Goal: Task Accomplishment & Management: Manage account settings

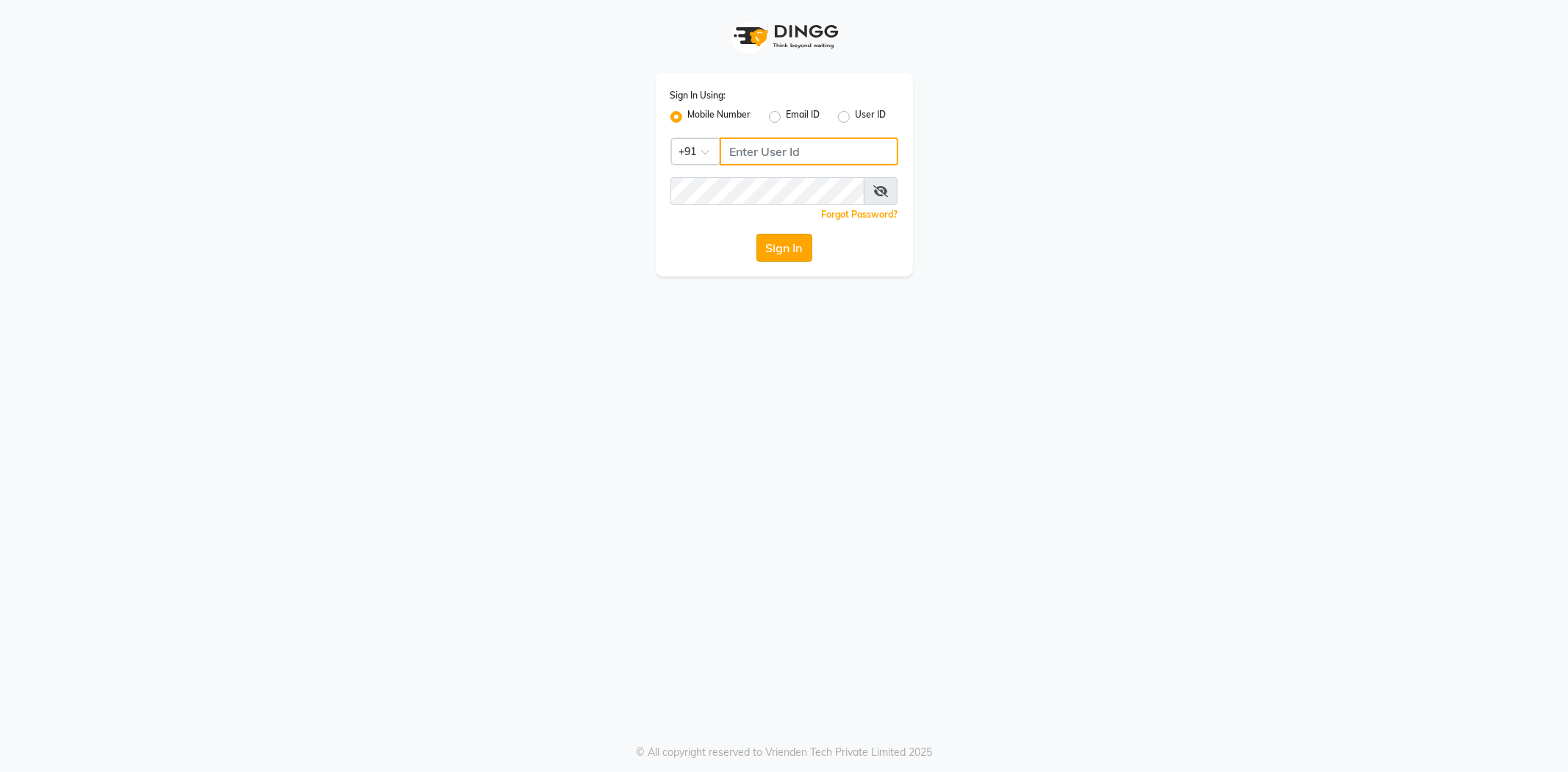
type input "7788994224"
click at [795, 244] on button "Sign In" at bounding box center [784, 248] width 56 height 28
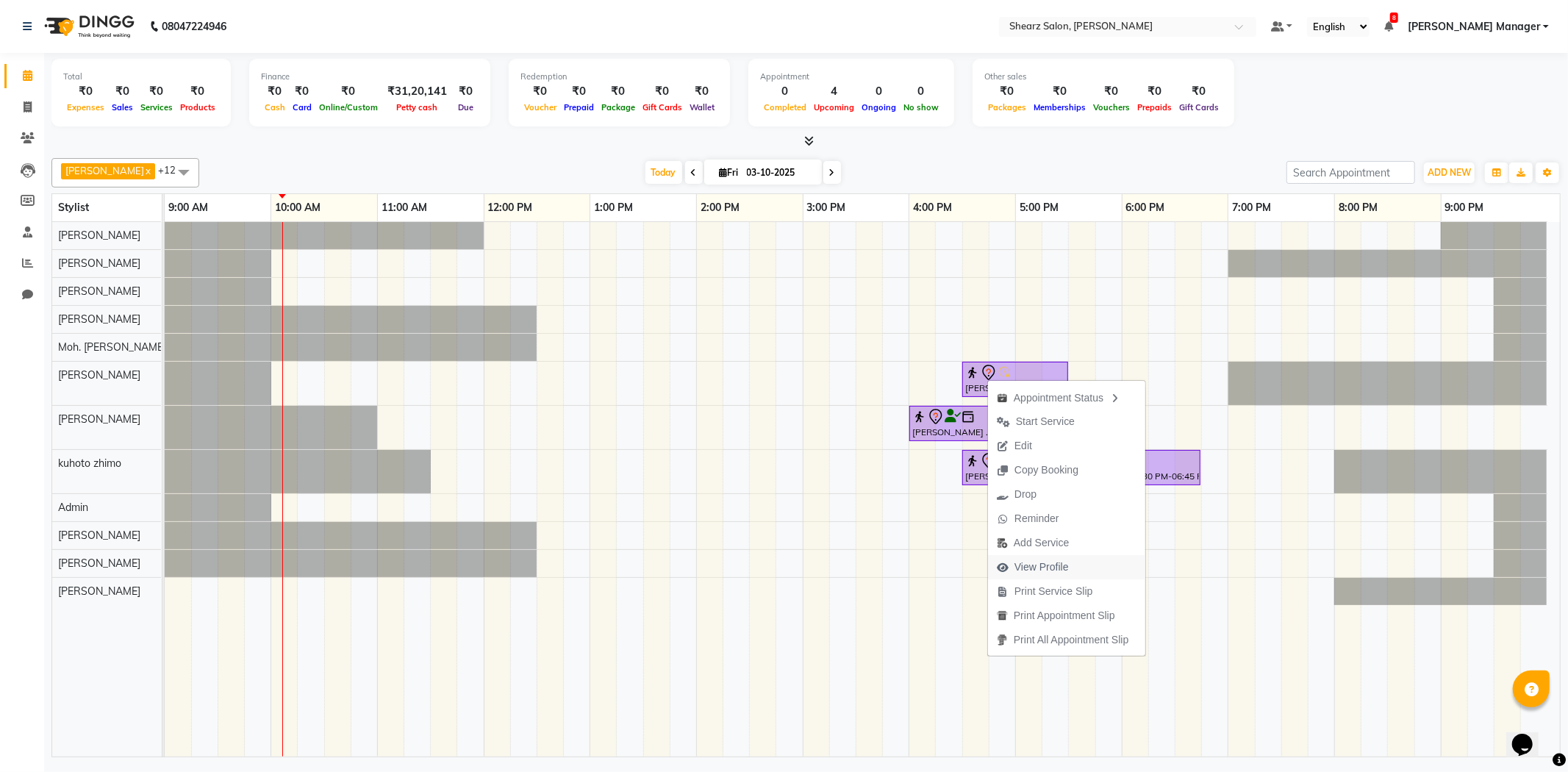
click at [1100, 561] on button "View Profile" at bounding box center [1067, 567] width 157 height 24
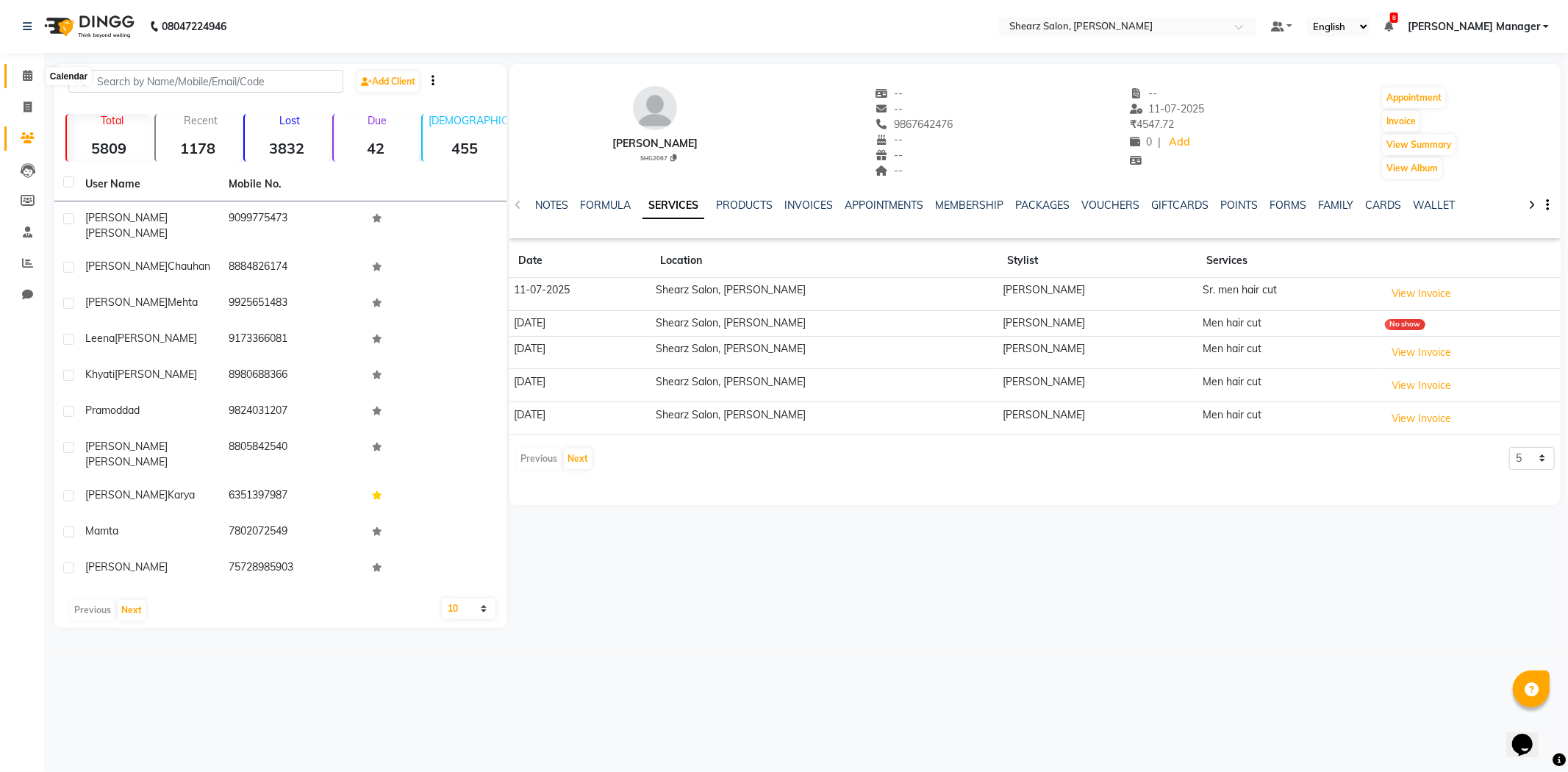
click at [25, 81] on icon at bounding box center [28, 75] width 9 height 11
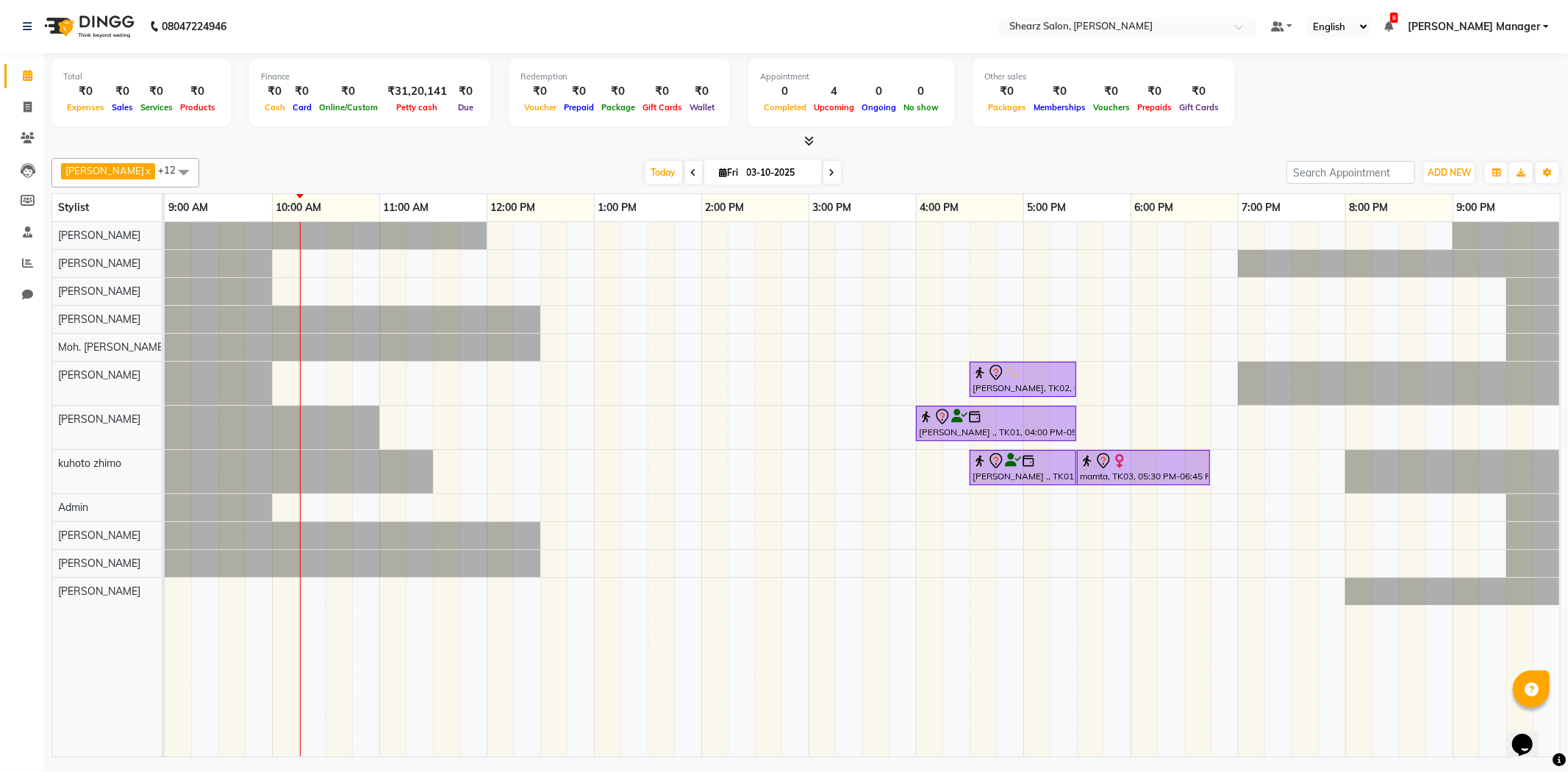
click at [823, 170] on span at bounding box center [832, 172] width 18 height 23
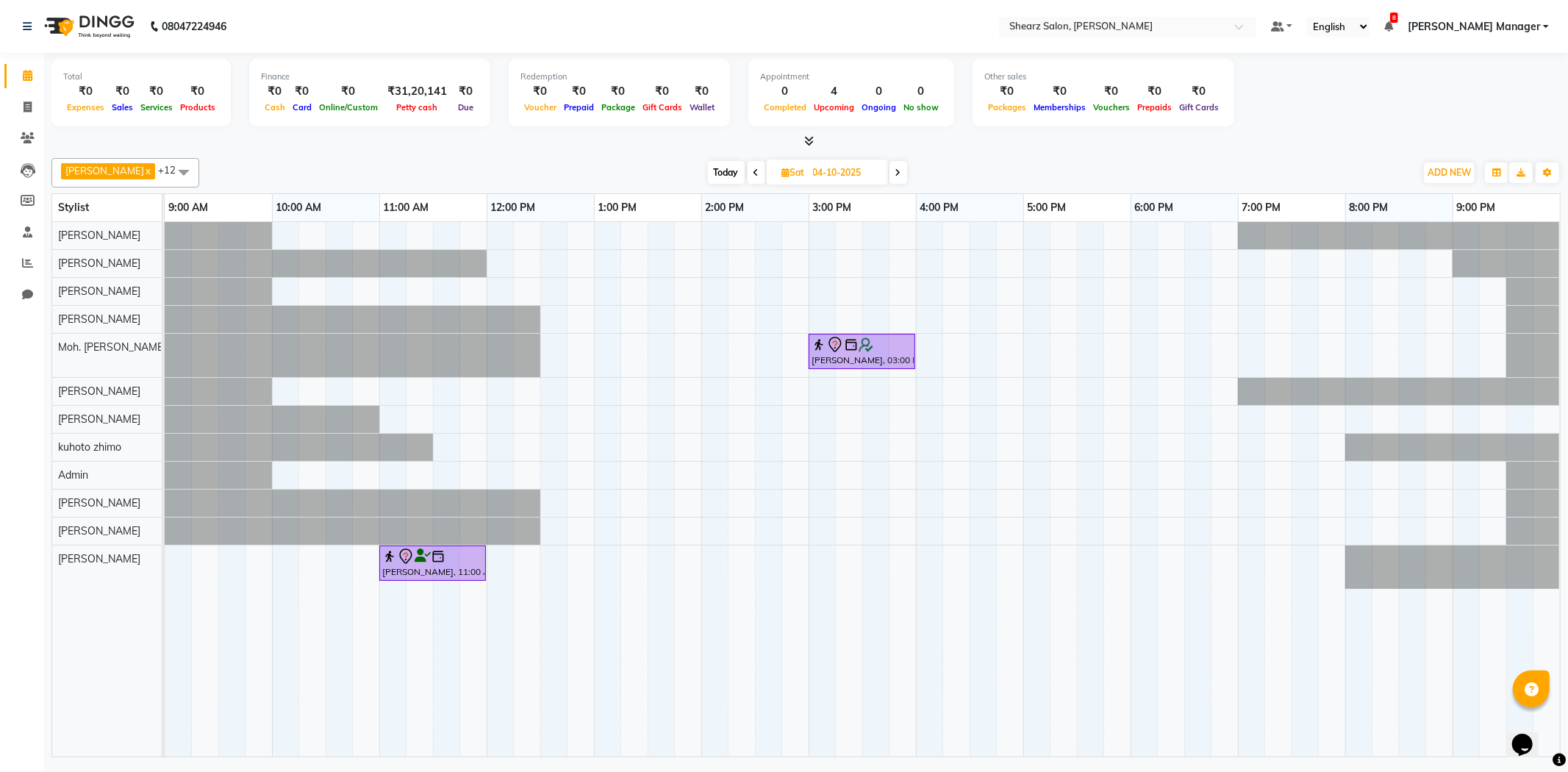
click at [899, 180] on span at bounding box center [897, 172] width 18 height 23
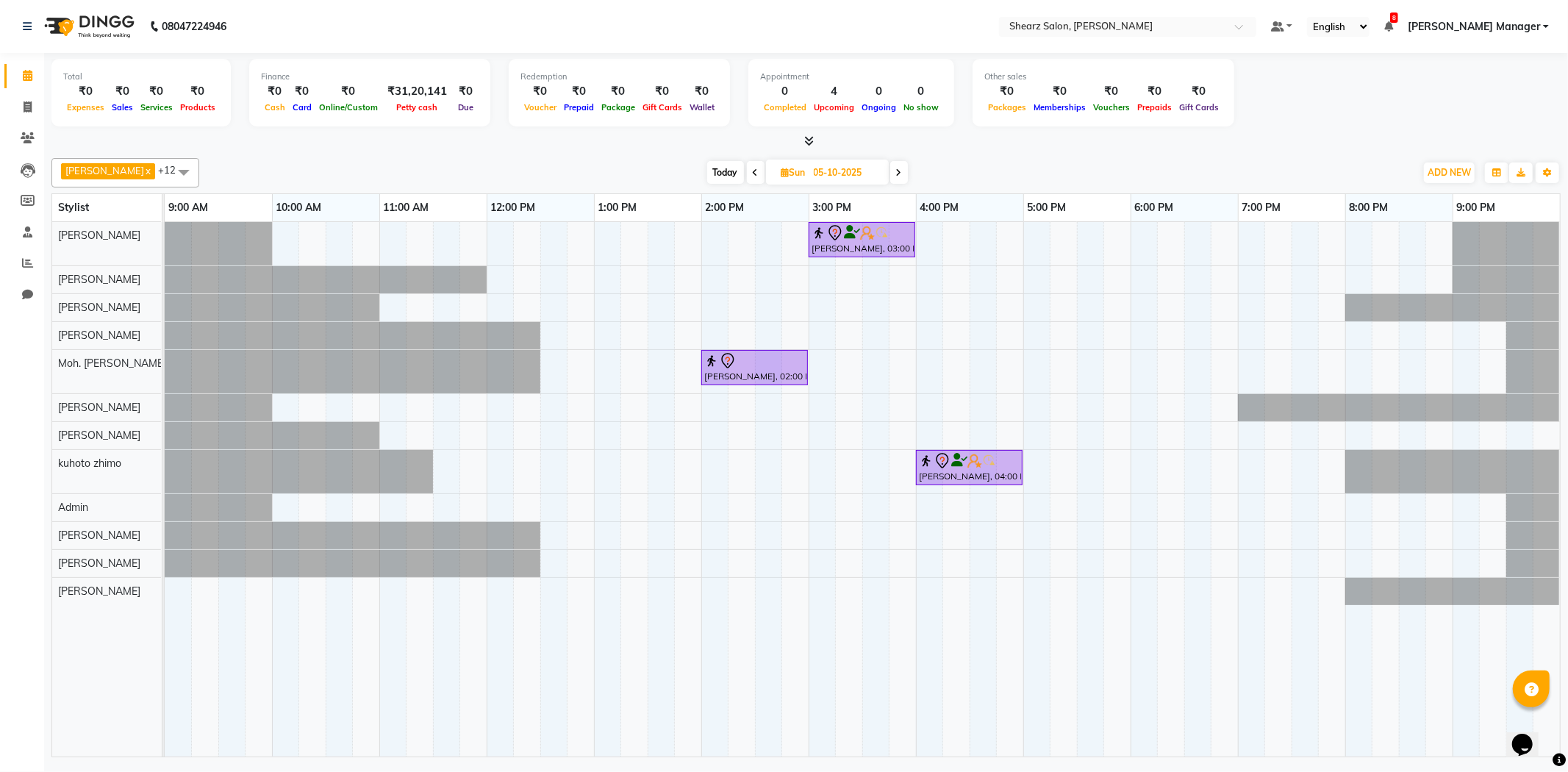
click at [903, 177] on span at bounding box center [898, 172] width 18 height 23
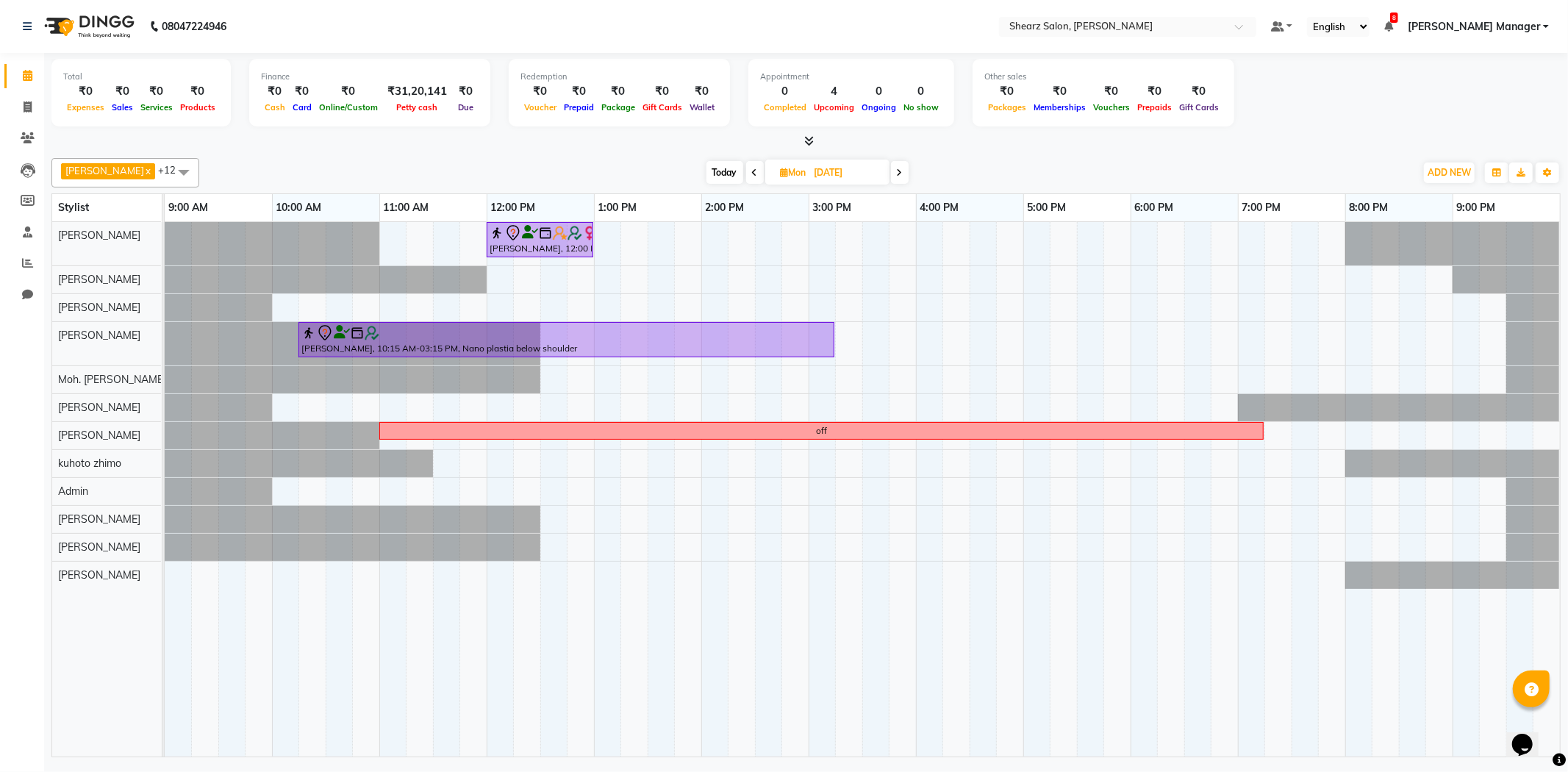
click at [904, 173] on span at bounding box center [899, 172] width 18 height 23
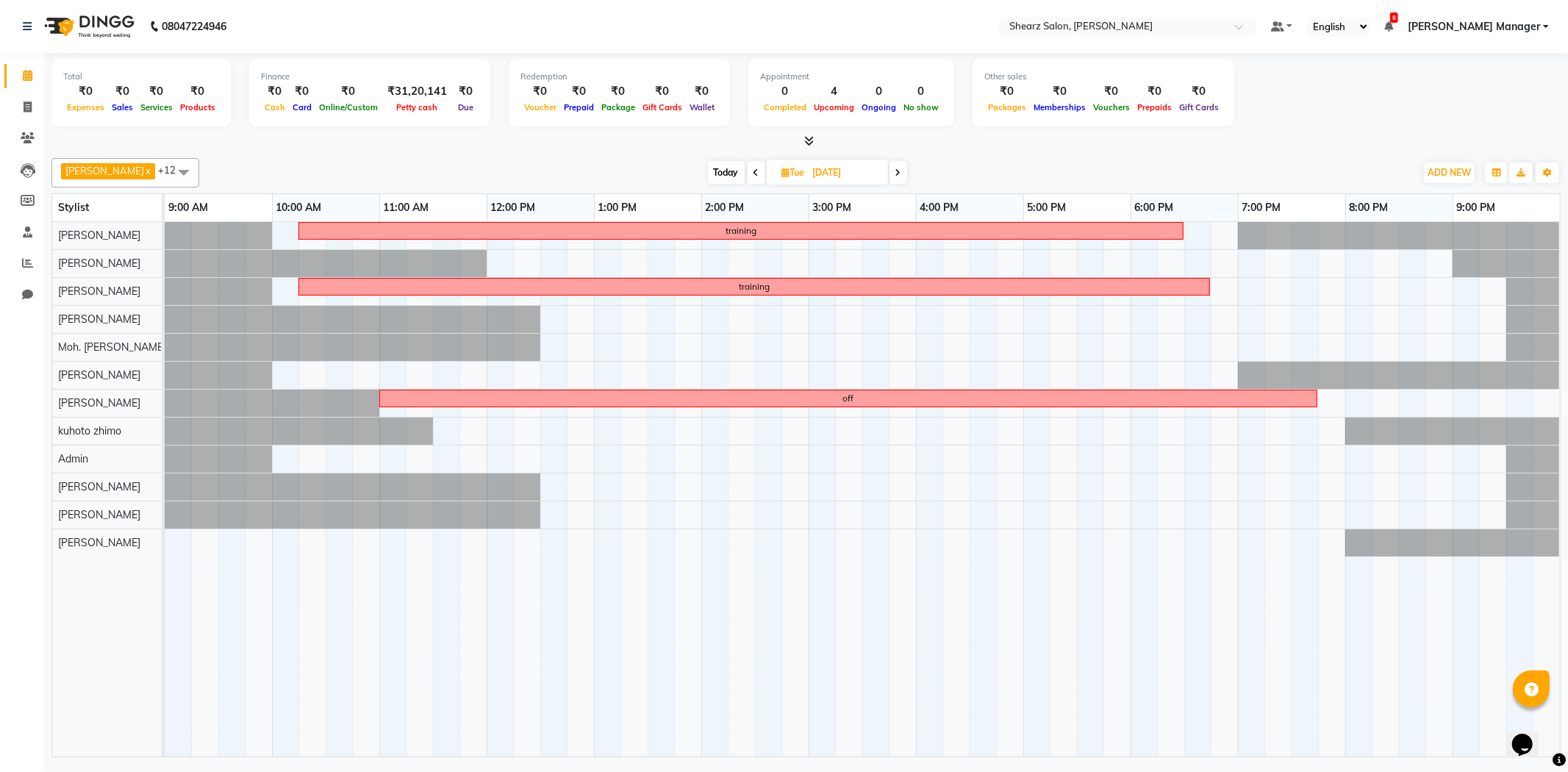
click at [896, 173] on icon at bounding box center [898, 173] width 6 height 9
type input "[DATE]"
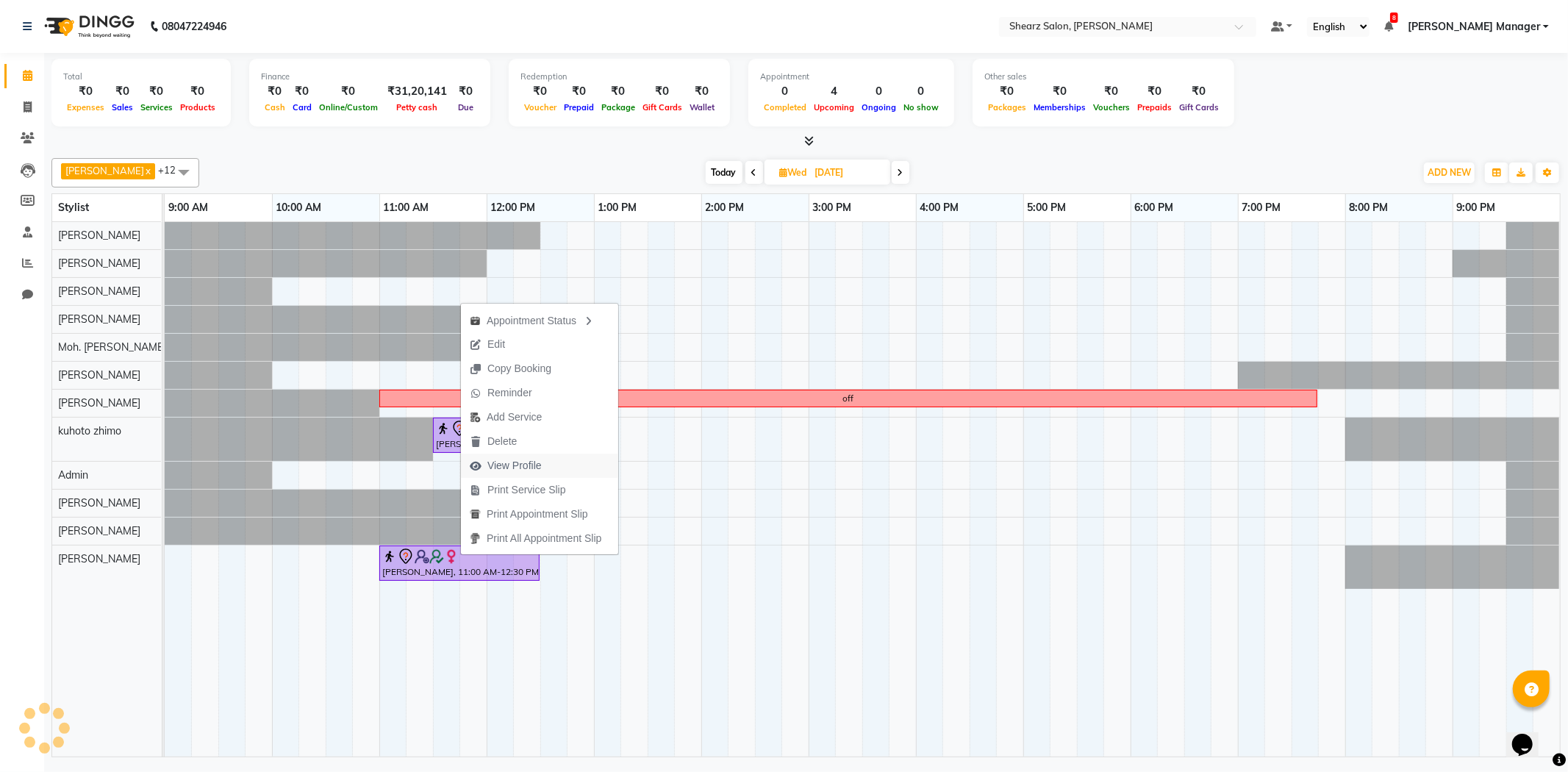
click at [570, 464] on button "View Profile" at bounding box center [539, 466] width 157 height 24
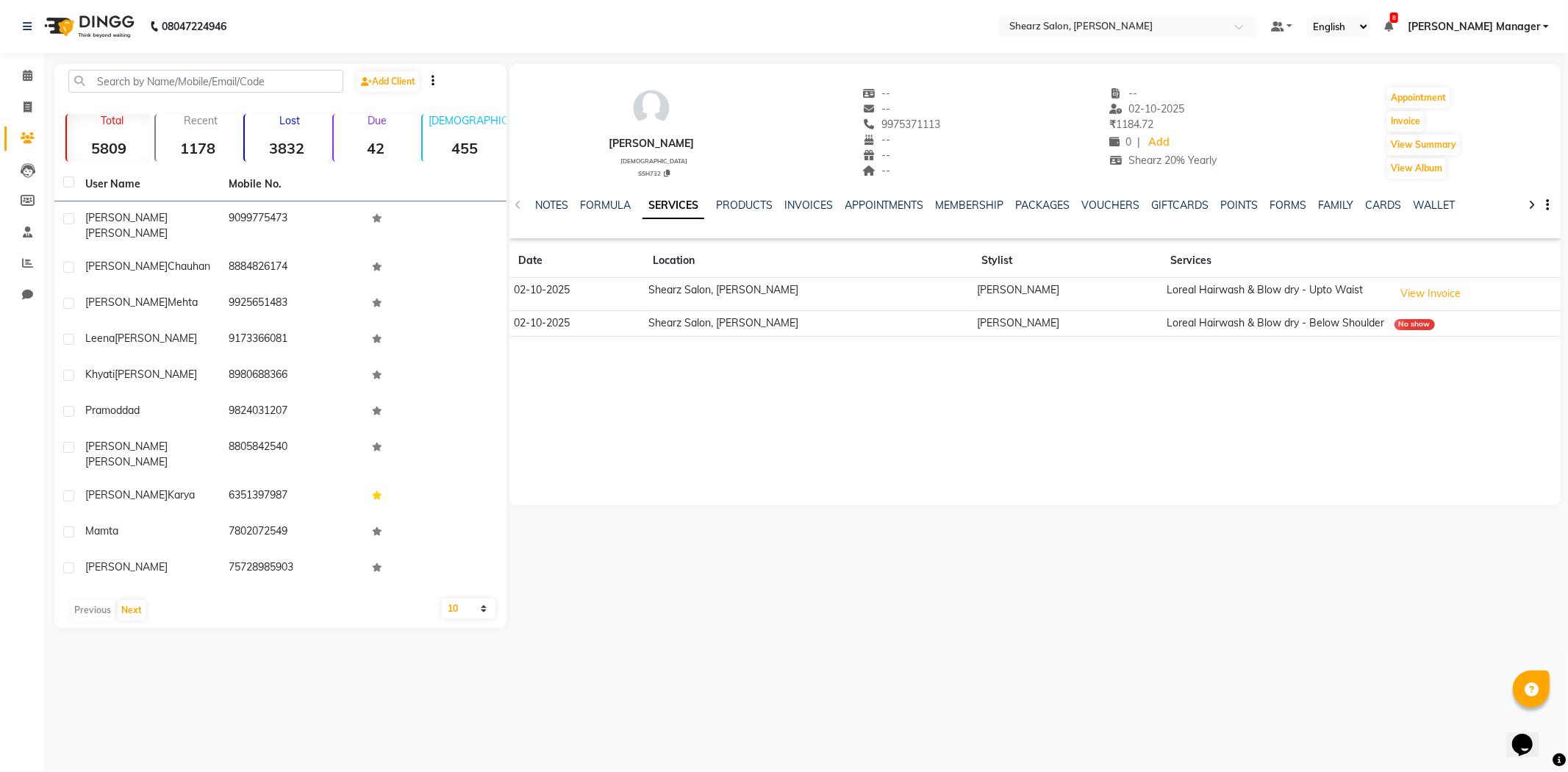
click at [13, 61] on li "Calendar" at bounding box center [22, 76] width 44 height 31
click at [20, 76] on span at bounding box center [28, 76] width 26 height 17
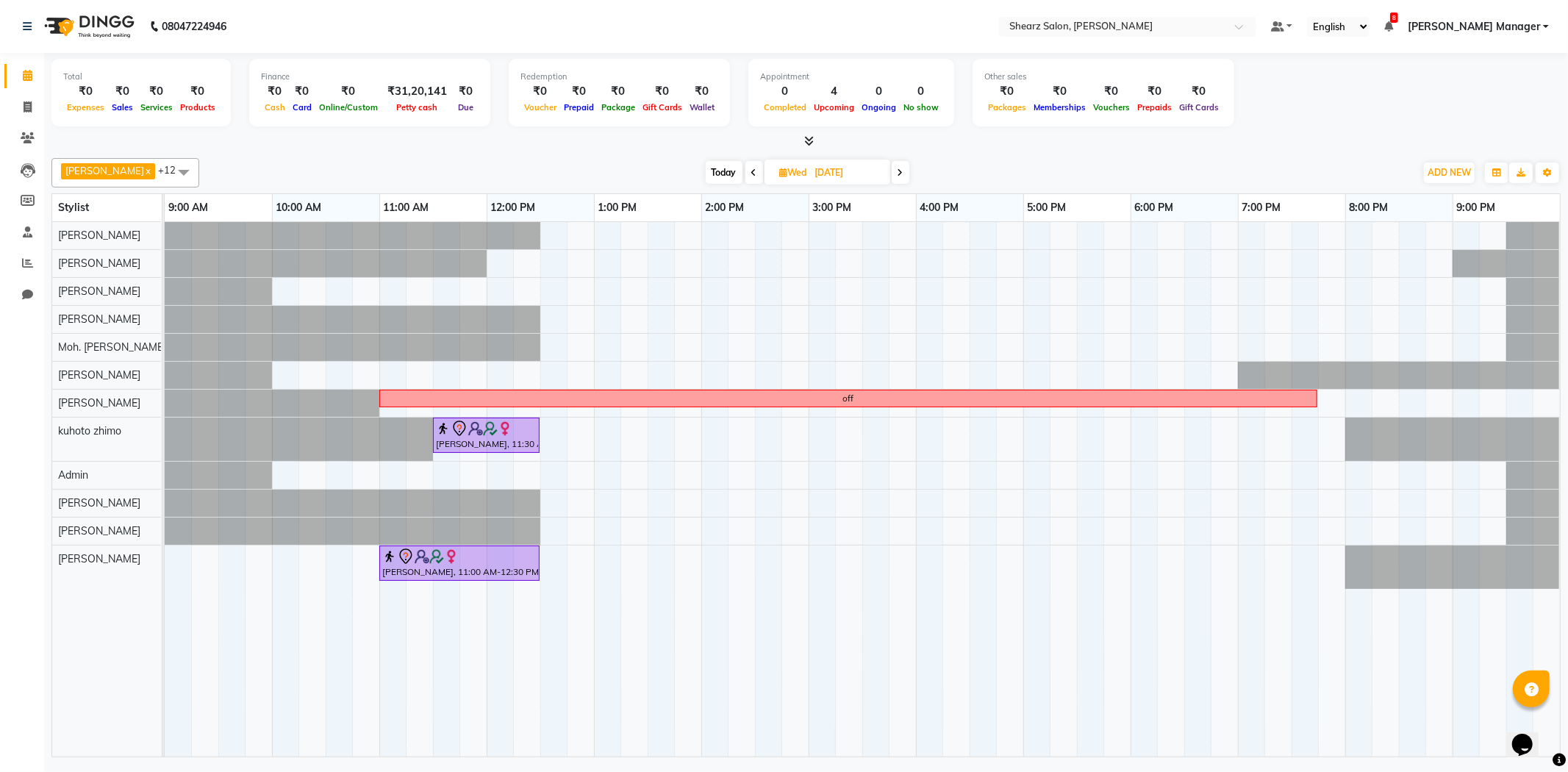
click at [899, 172] on icon at bounding box center [900, 173] width 6 height 9
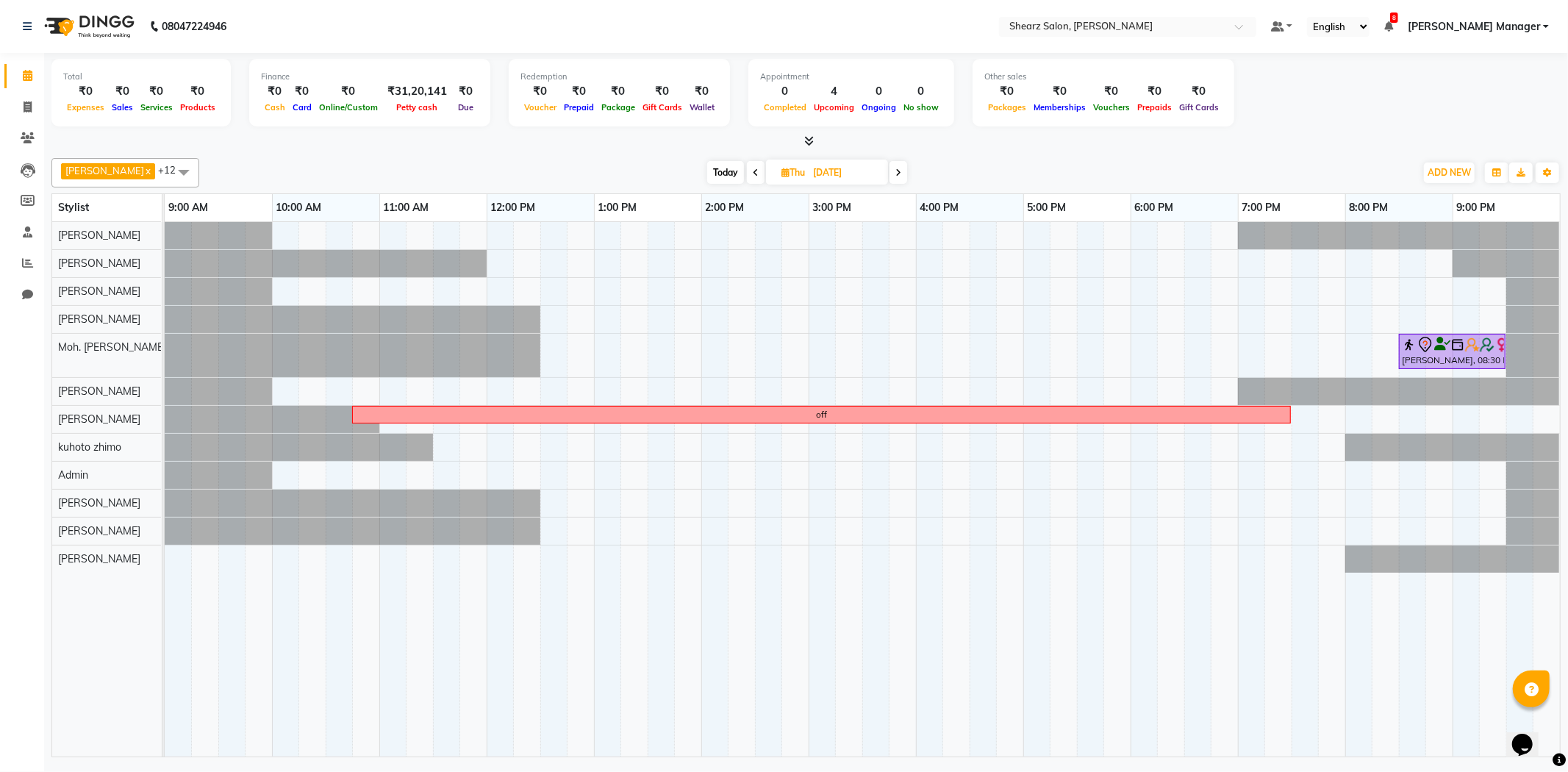
click at [895, 173] on icon at bounding box center [898, 173] width 6 height 9
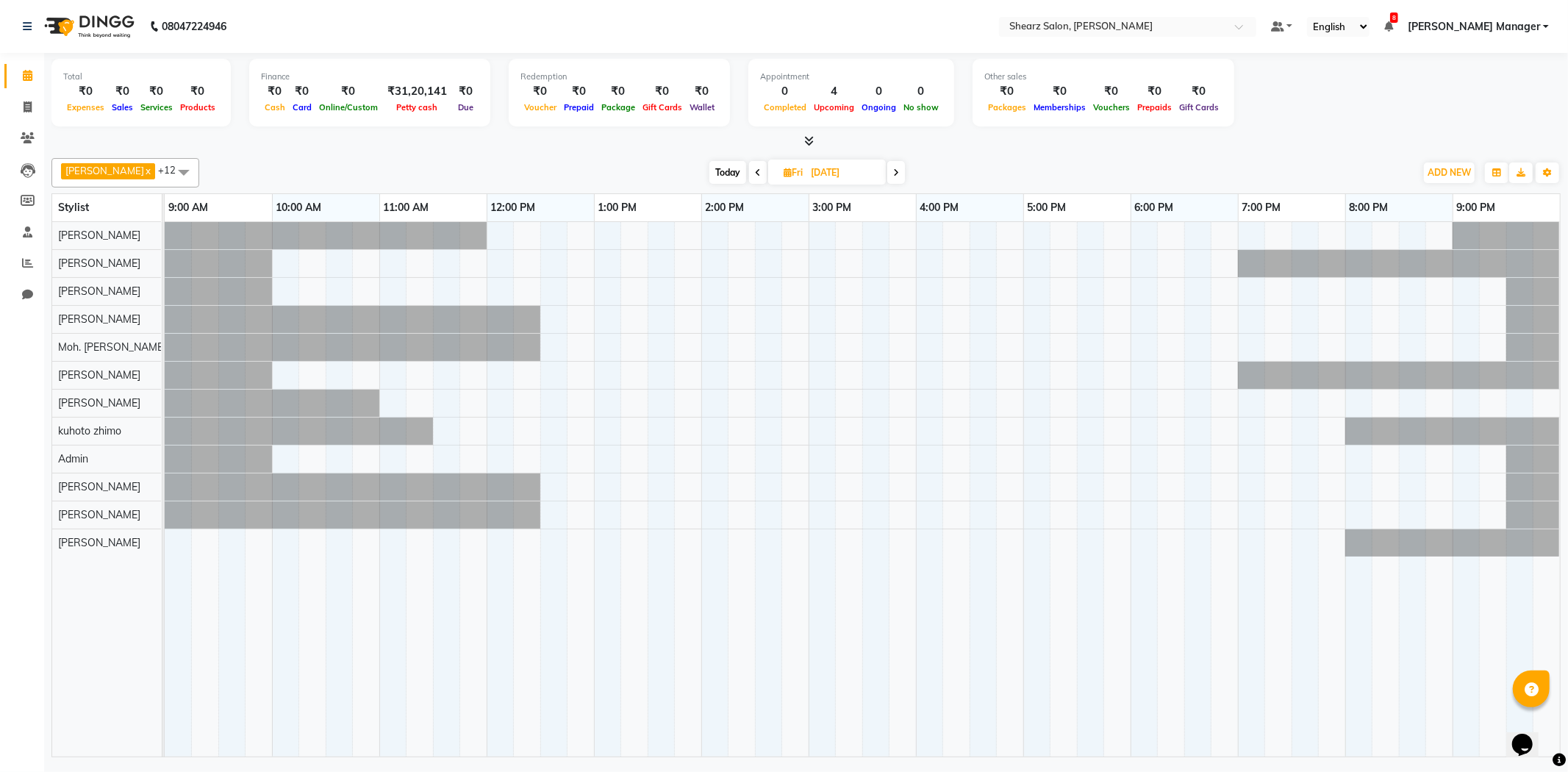
click at [895, 173] on icon at bounding box center [895, 173] width 6 height 9
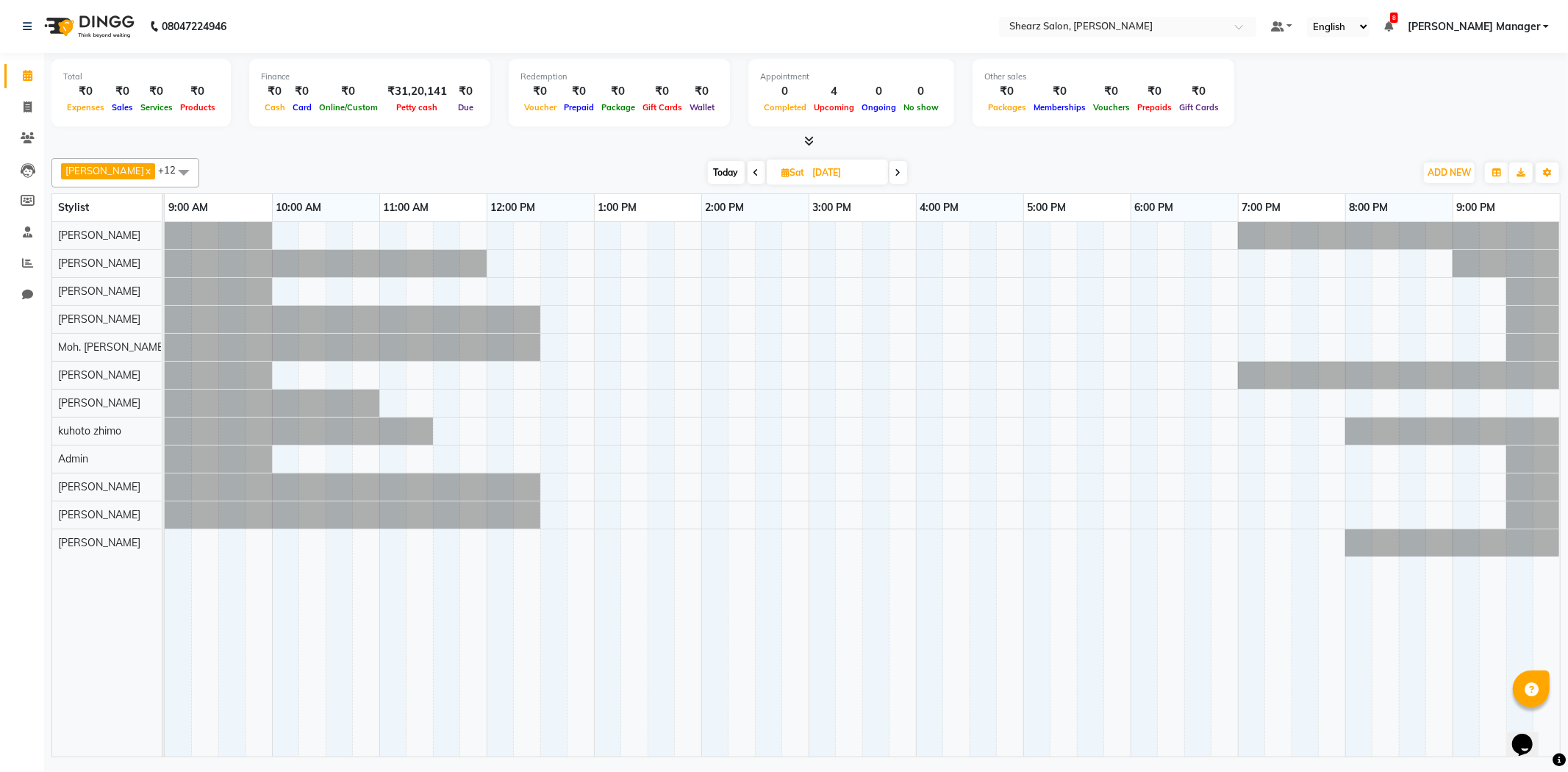
click at [901, 171] on span at bounding box center [897, 172] width 18 height 23
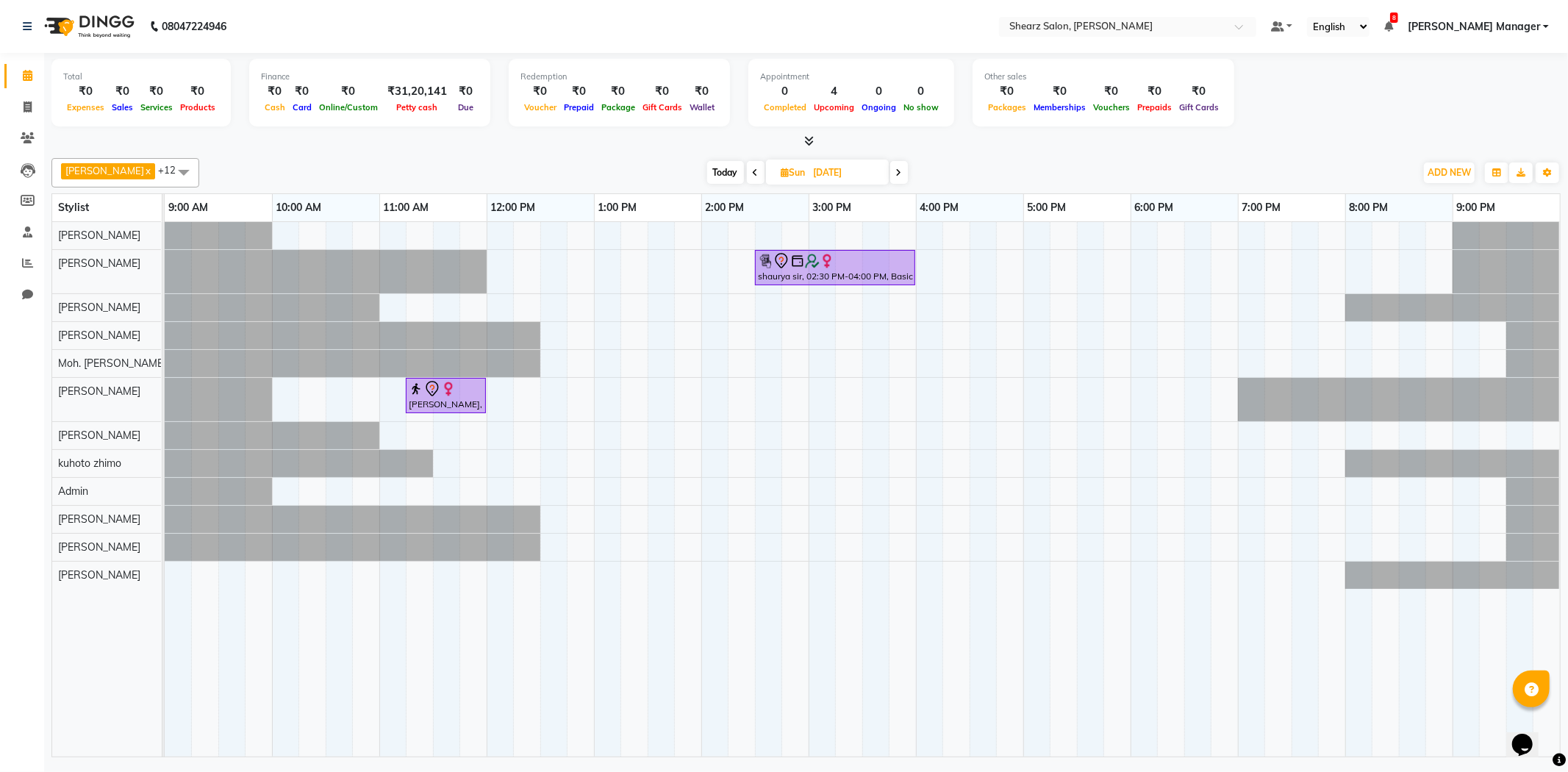
click at [895, 177] on span at bounding box center [898, 172] width 18 height 23
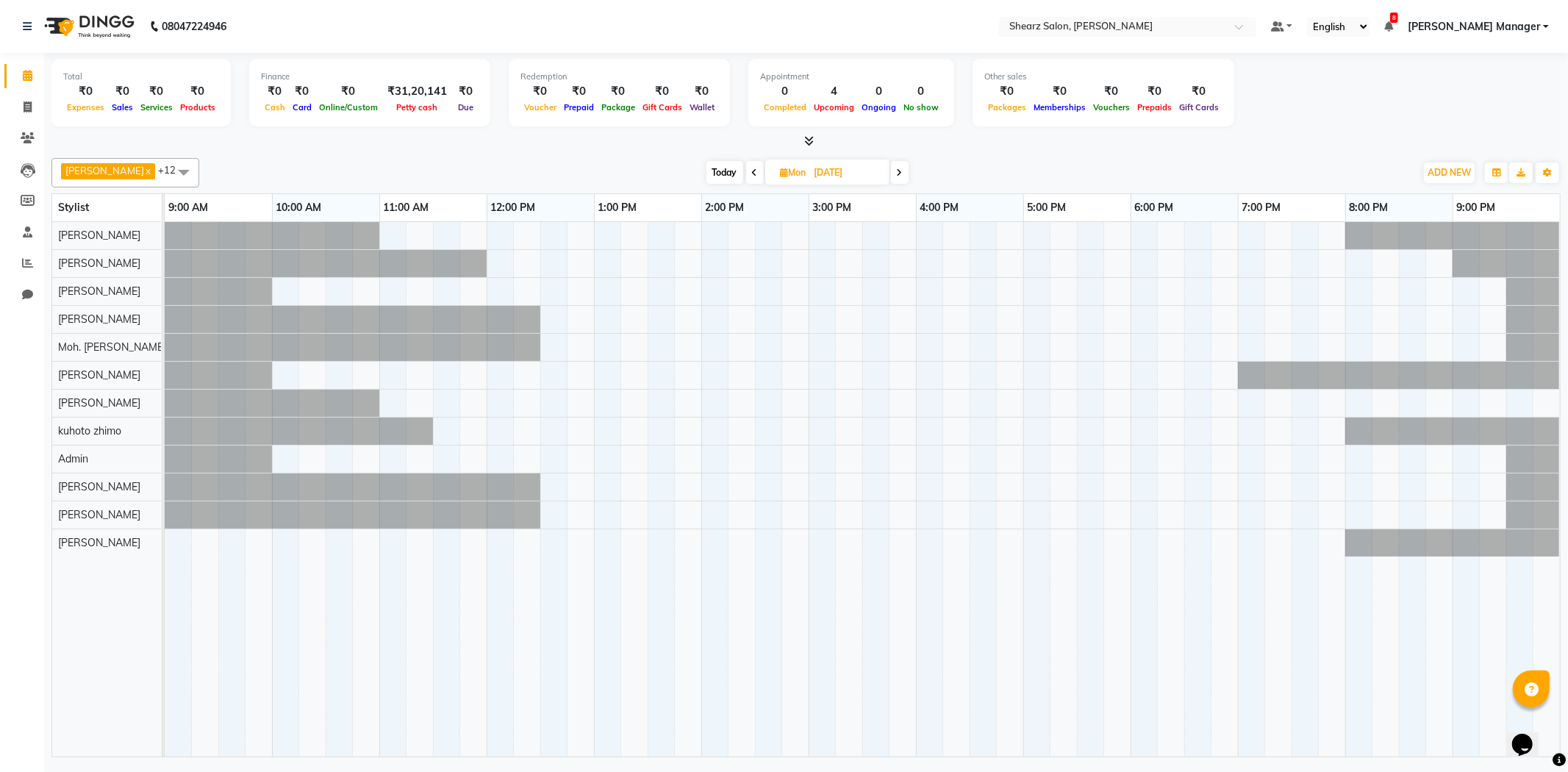
click at [895, 177] on span at bounding box center [899, 172] width 18 height 23
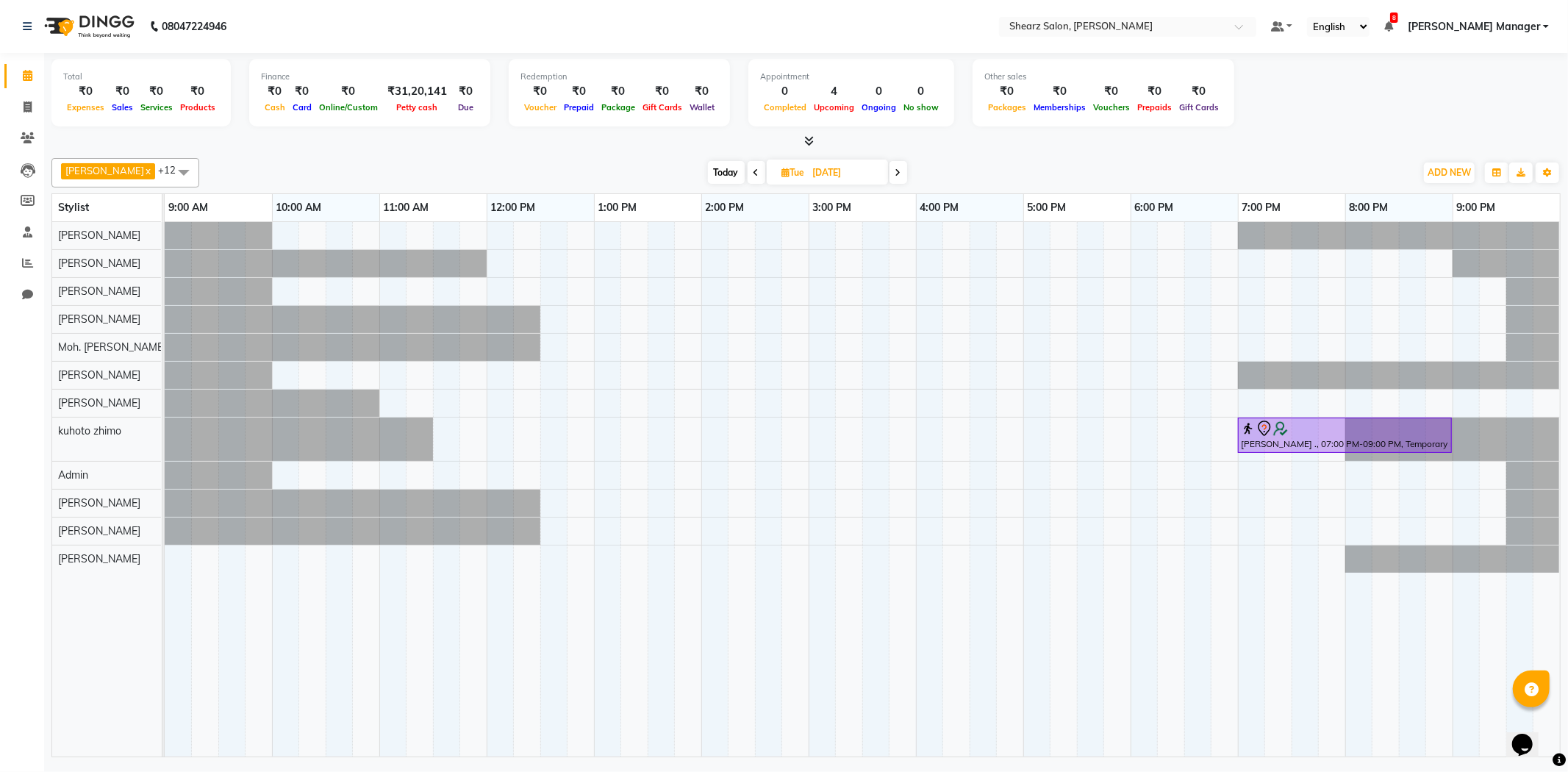
click at [896, 175] on icon at bounding box center [898, 173] width 6 height 9
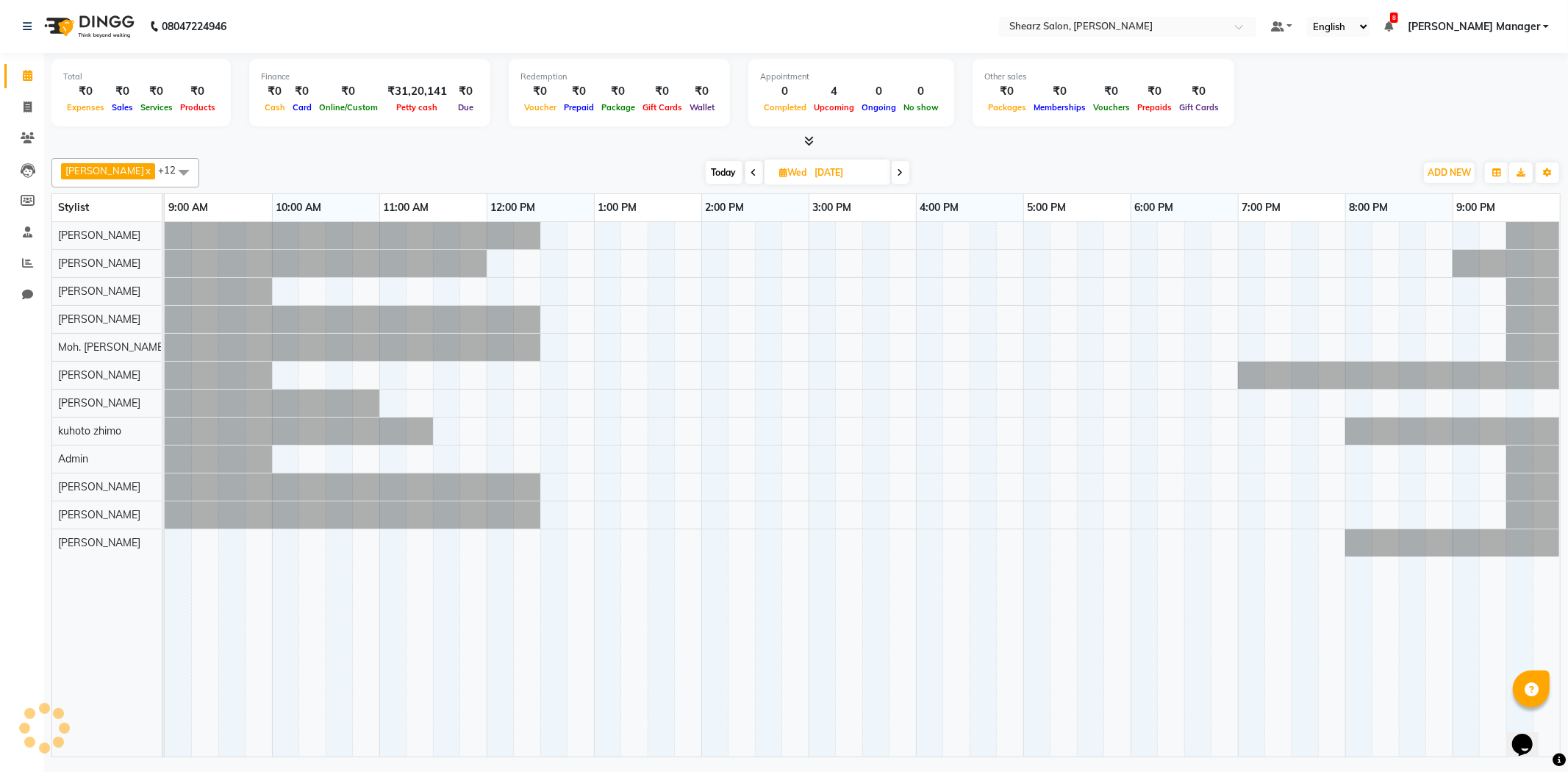
click at [897, 175] on icon at bounding box center [900, 173] width 6 height 9
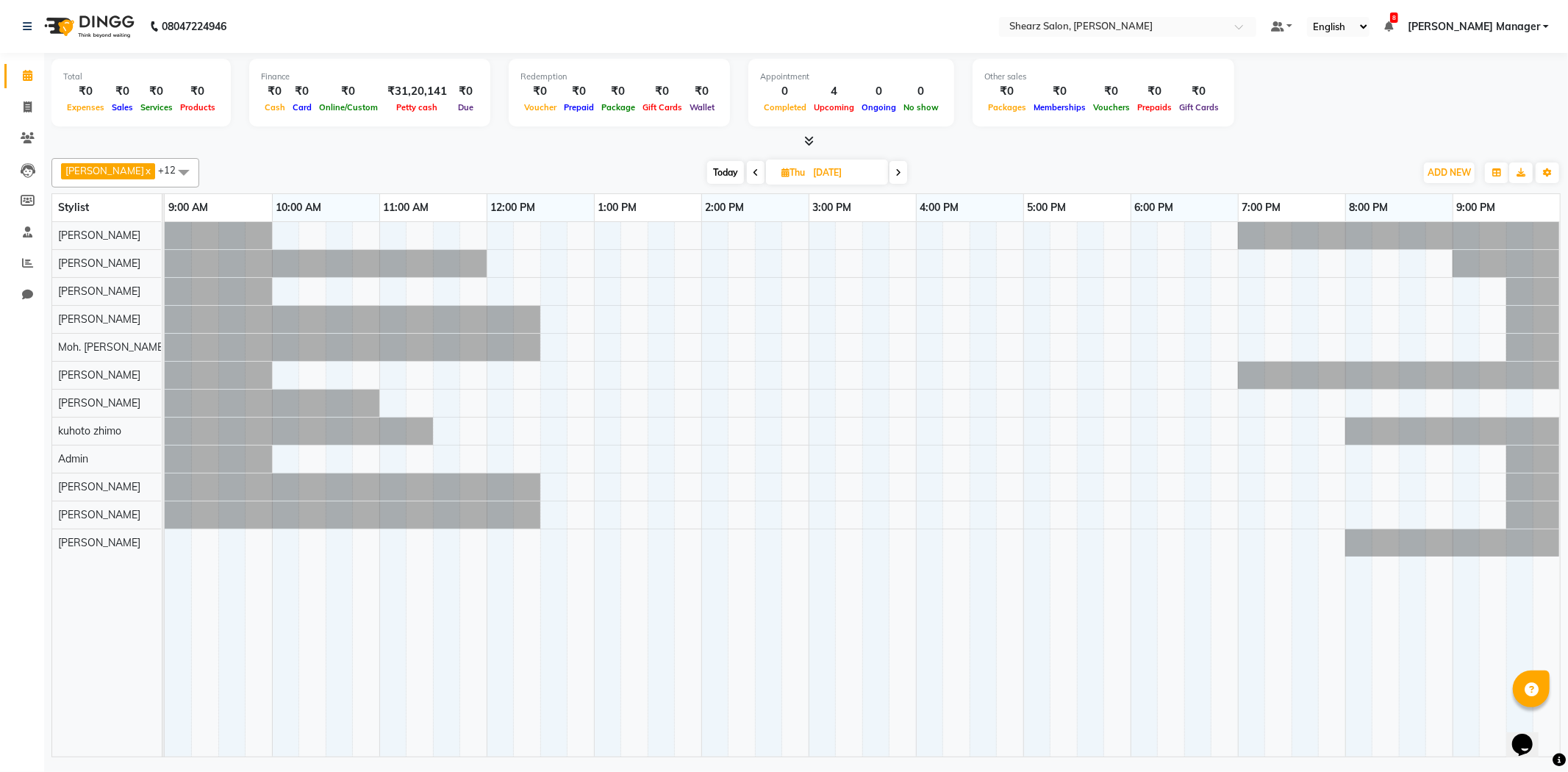
click at [896, 175] on icon at bounding box center [898, 173] width 6 height 9
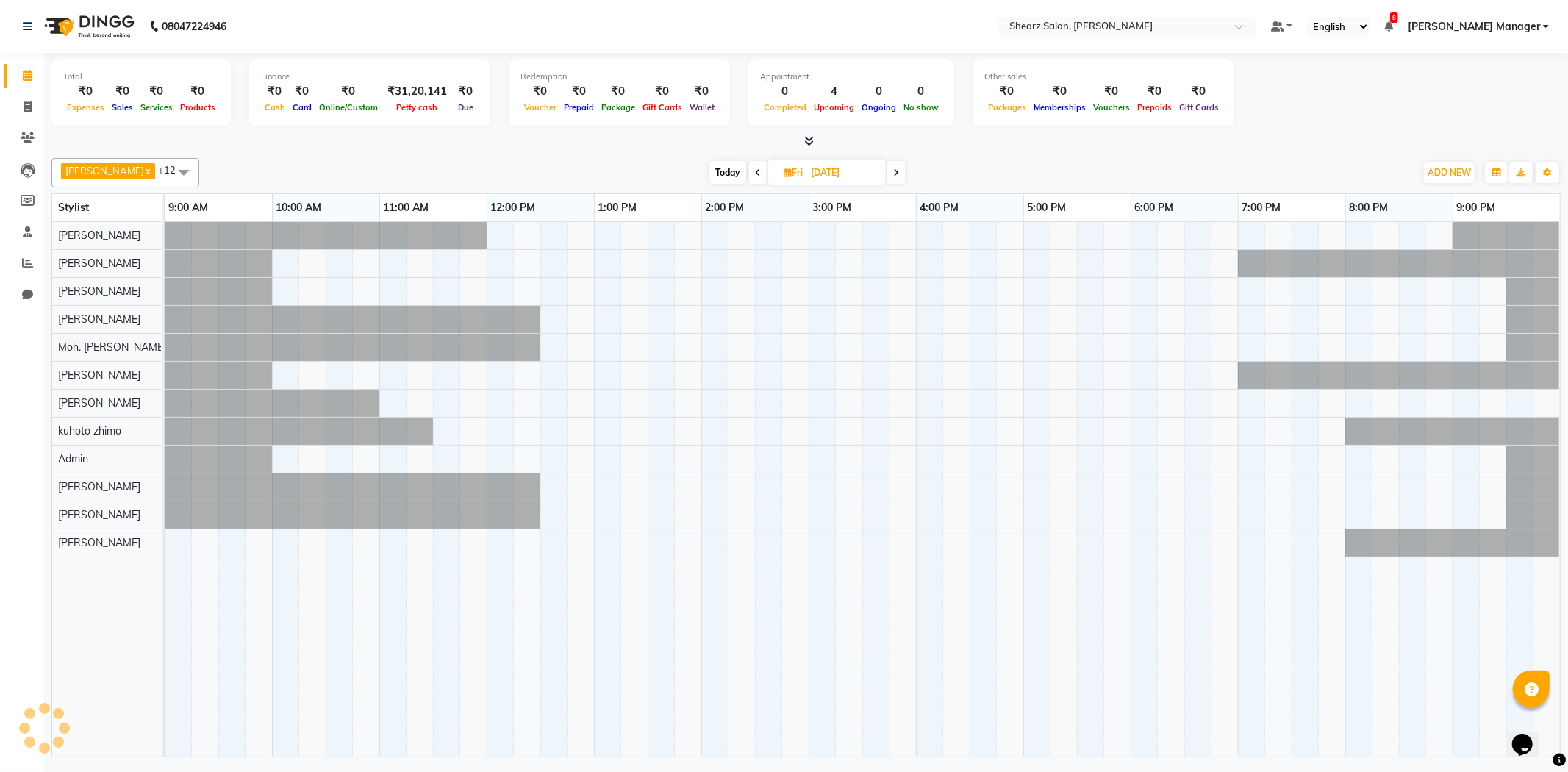
click at [896, 175] on icon at bounding box center [895, 173] width 6 height 9
type input "[DATE]"
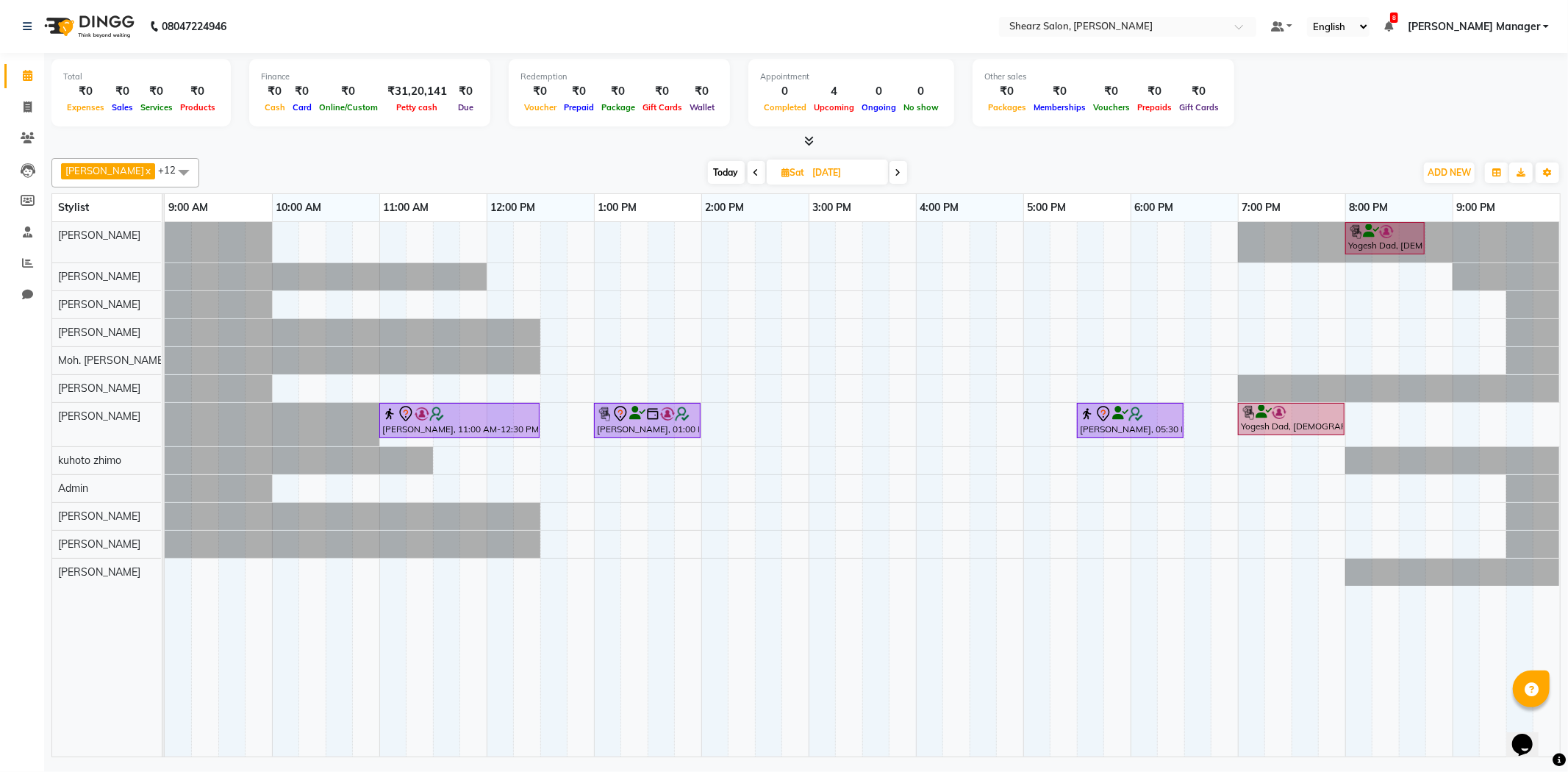
click at [816, 169] on input "[DATE]" at bounding box center [845, 173] width 73 height 22
select select "10"
select select "2025"
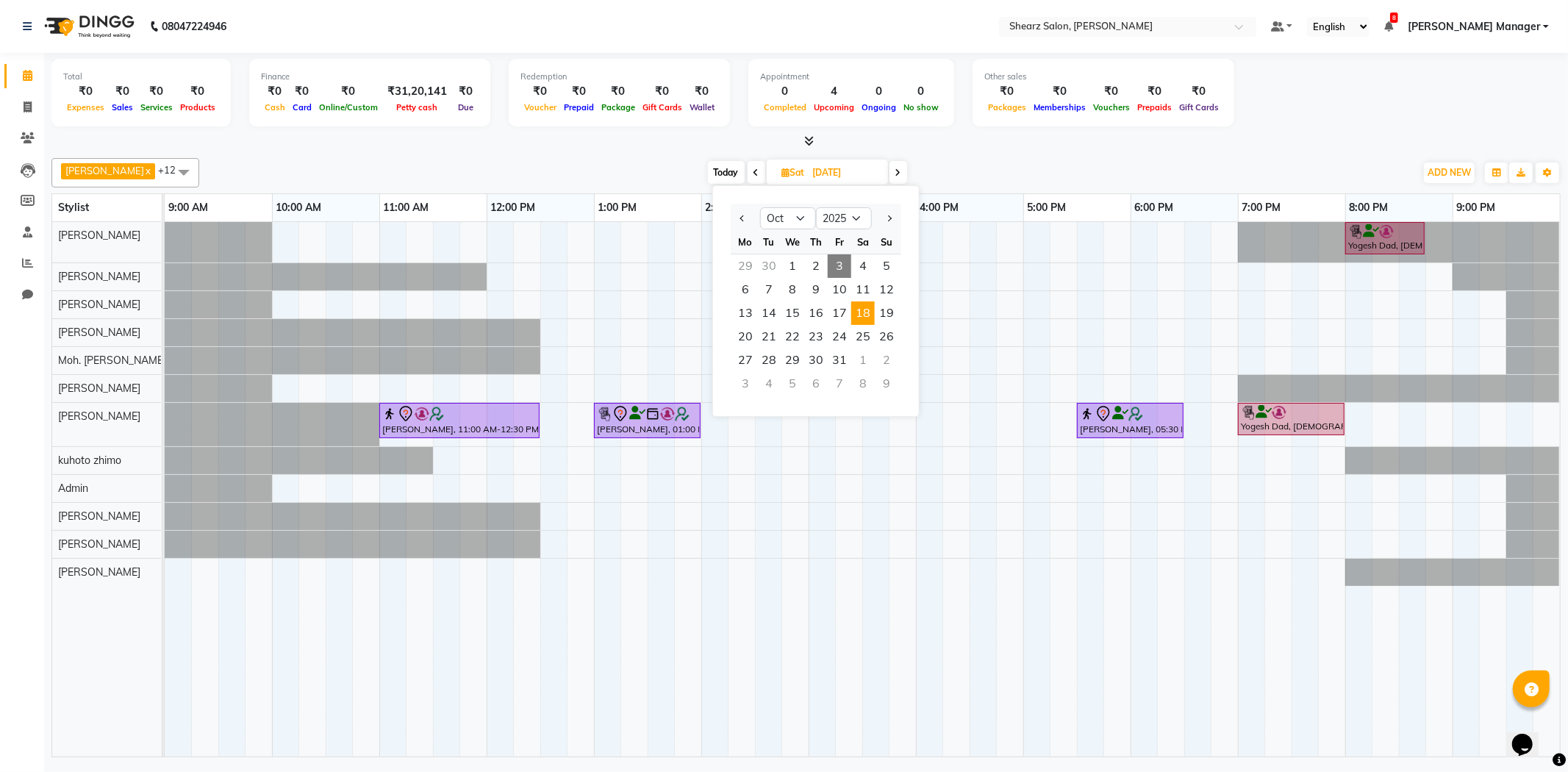
click at [833, 267] on span "3" at bounding box center [839, 266] width 23 height 23
type input "03-10-2025"
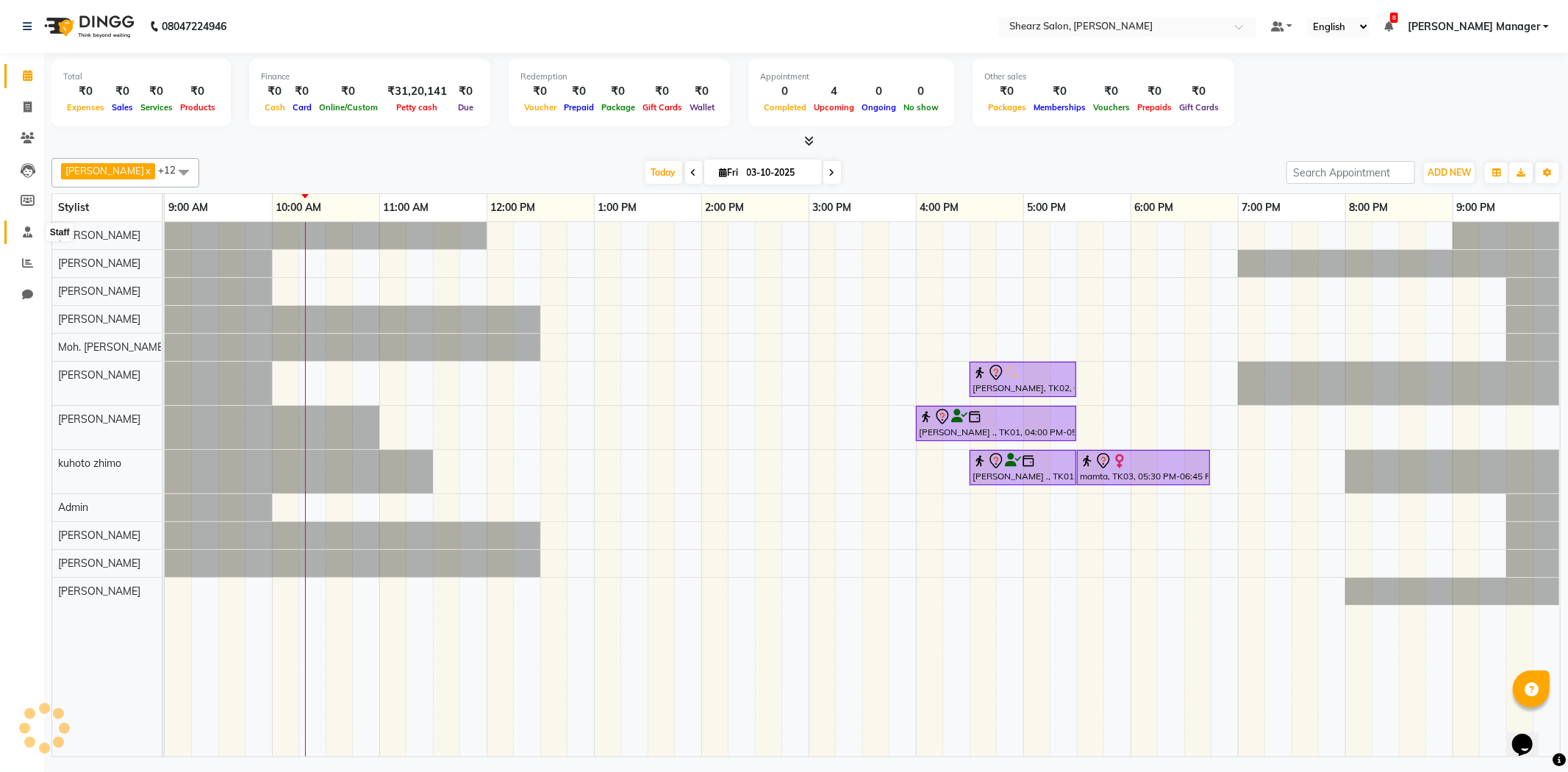
click at [26, 231] on icon at bounding box center [28, 232] width 9 height 11
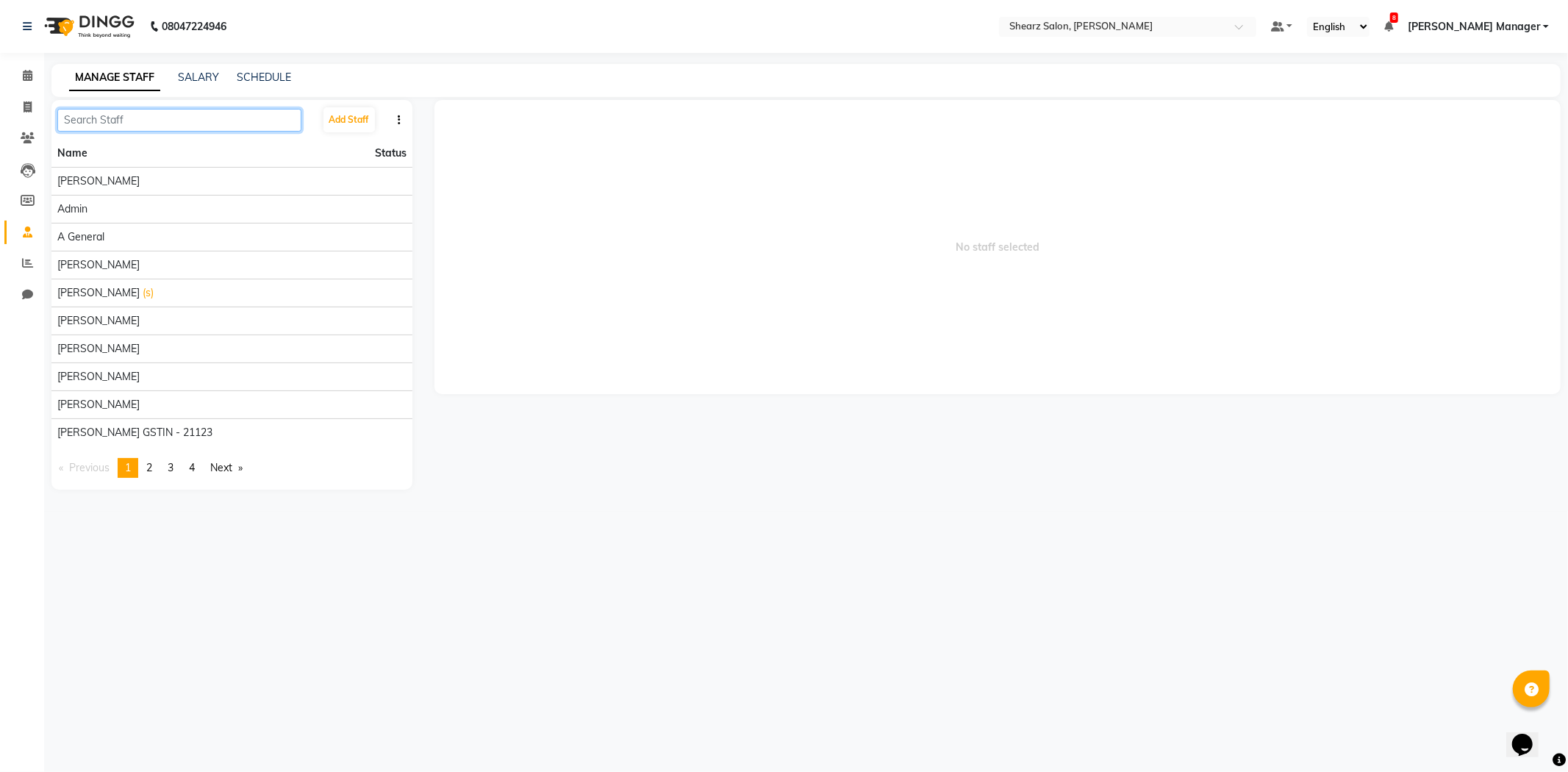
click at [166, 116] on input "text" at bounding box center [179, 120] width 244 height 23
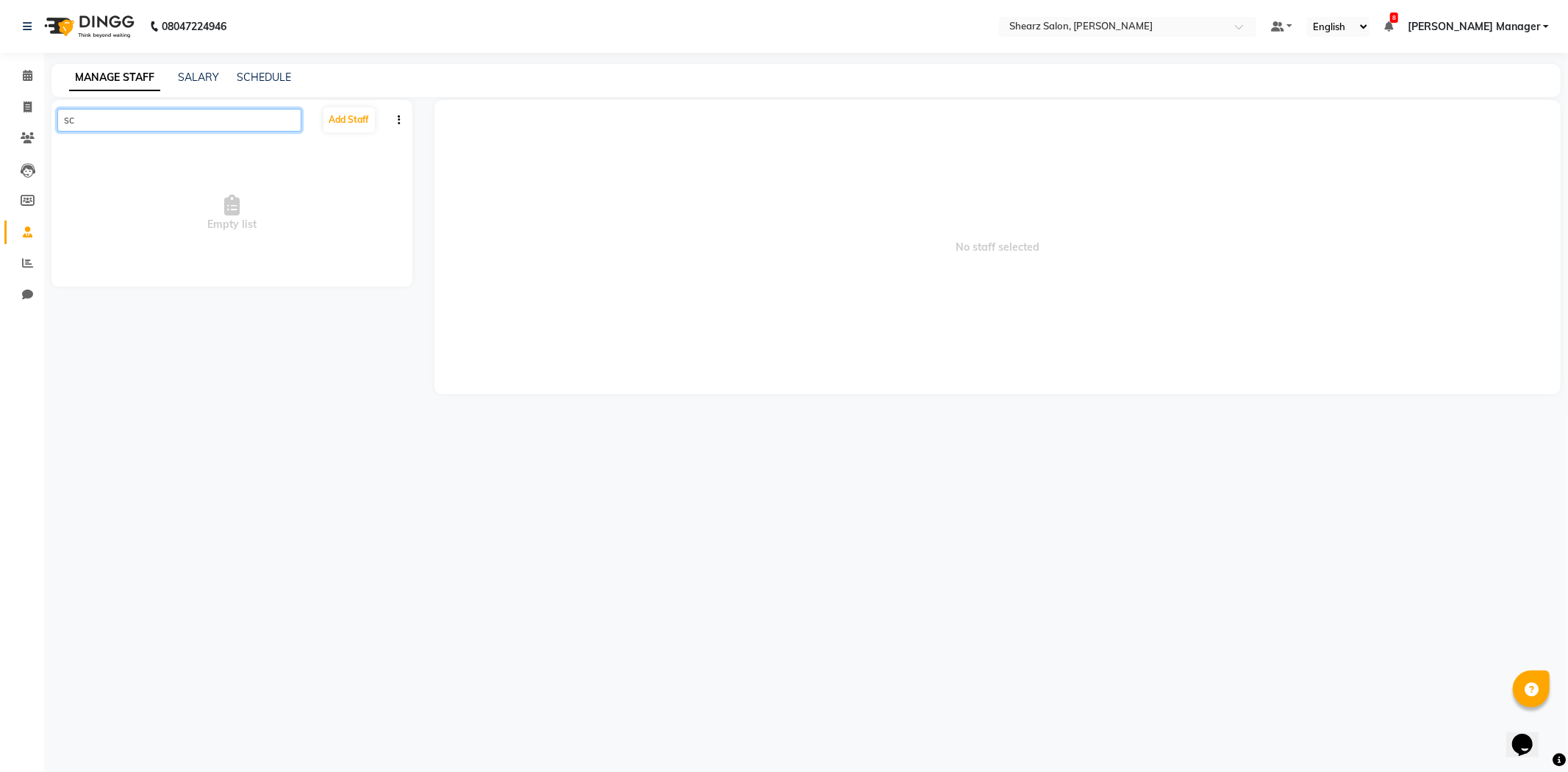
type input "s"
type input "poo"
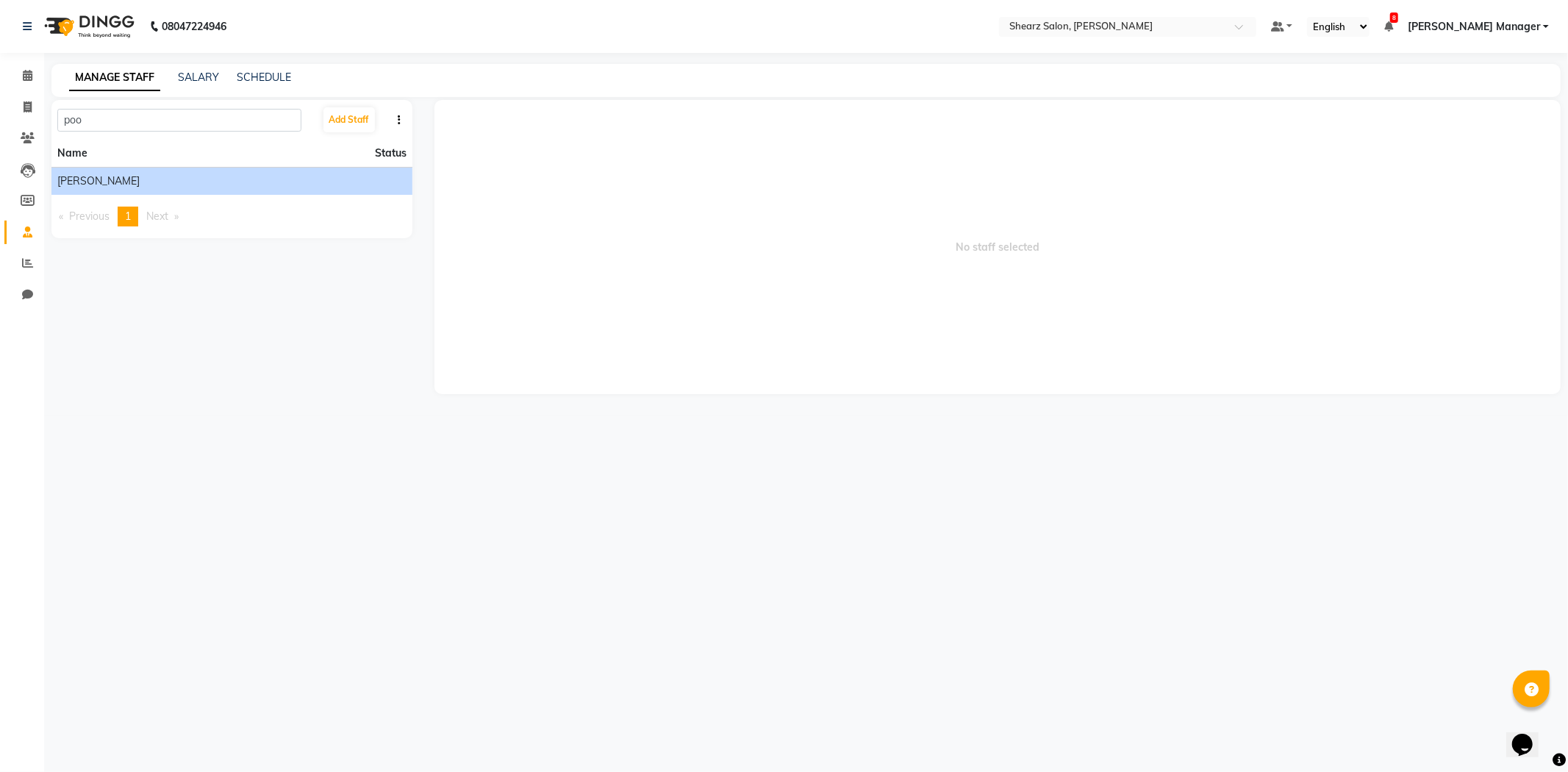
click at [273, 188] on div "[PERSON_NAME]" at bounding box center [231, 181] width 349 height 16
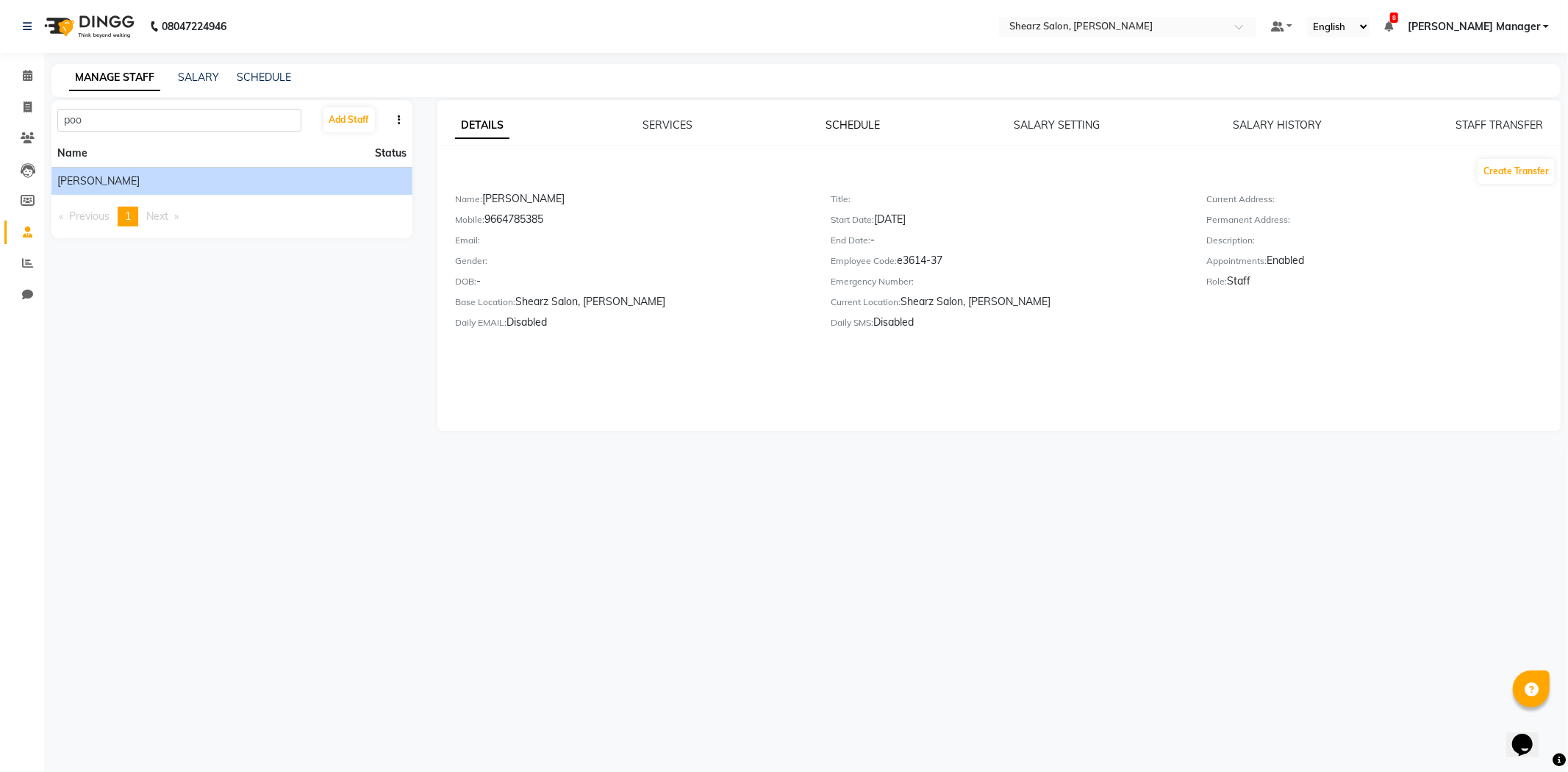
click at [835, 123] on link "SCHEDULE" at bounding box center [853, 125] width 55 height 13
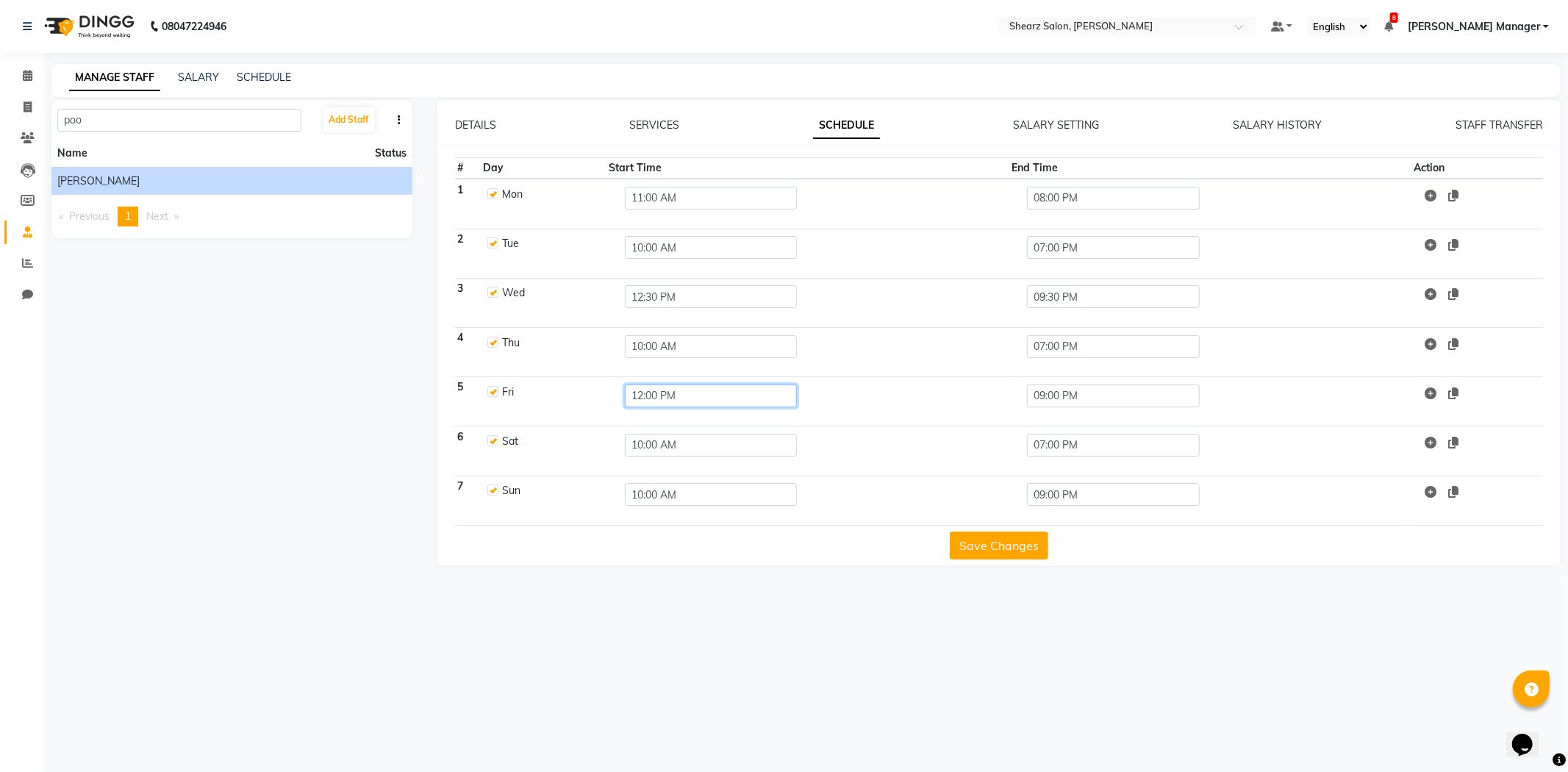
click at [671, 392] on input "12:00 PM" at bounding box center [710, 396] width 172 height 23
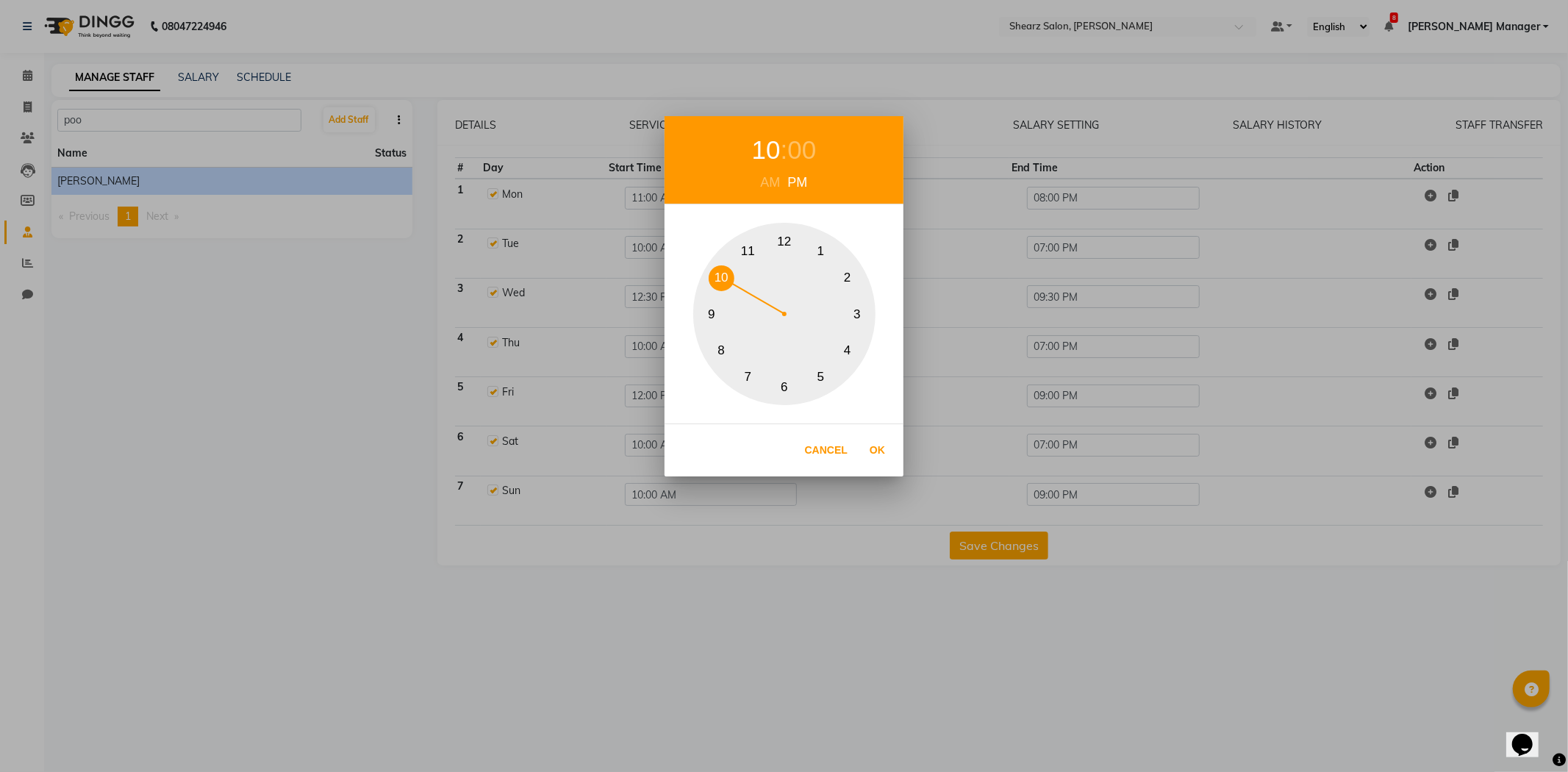
click at [724, 272] on button "10" at bounding box center [722, 279] width 26 height 26
click at [776, 177] on div "AM" at bounding box center [770, 182] width 27 height 19
click at [870, 450] on button "Ok" at bounding box center [877, 450] width 31 height 31
type input "10:00 AM"
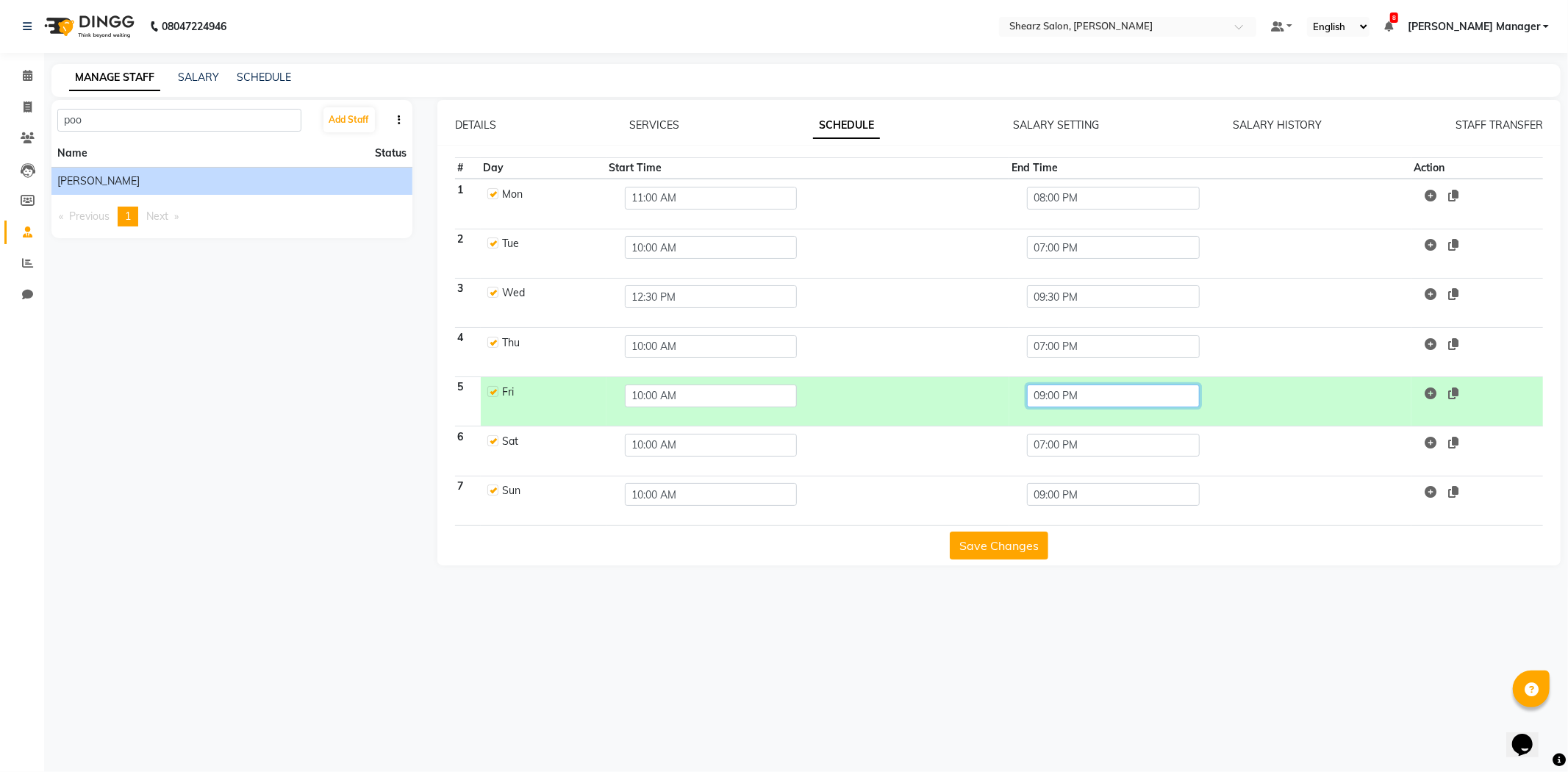
click at [1071, 392] on input "09:00 PM" at bounding box center [1113, 396] width 172 height 23
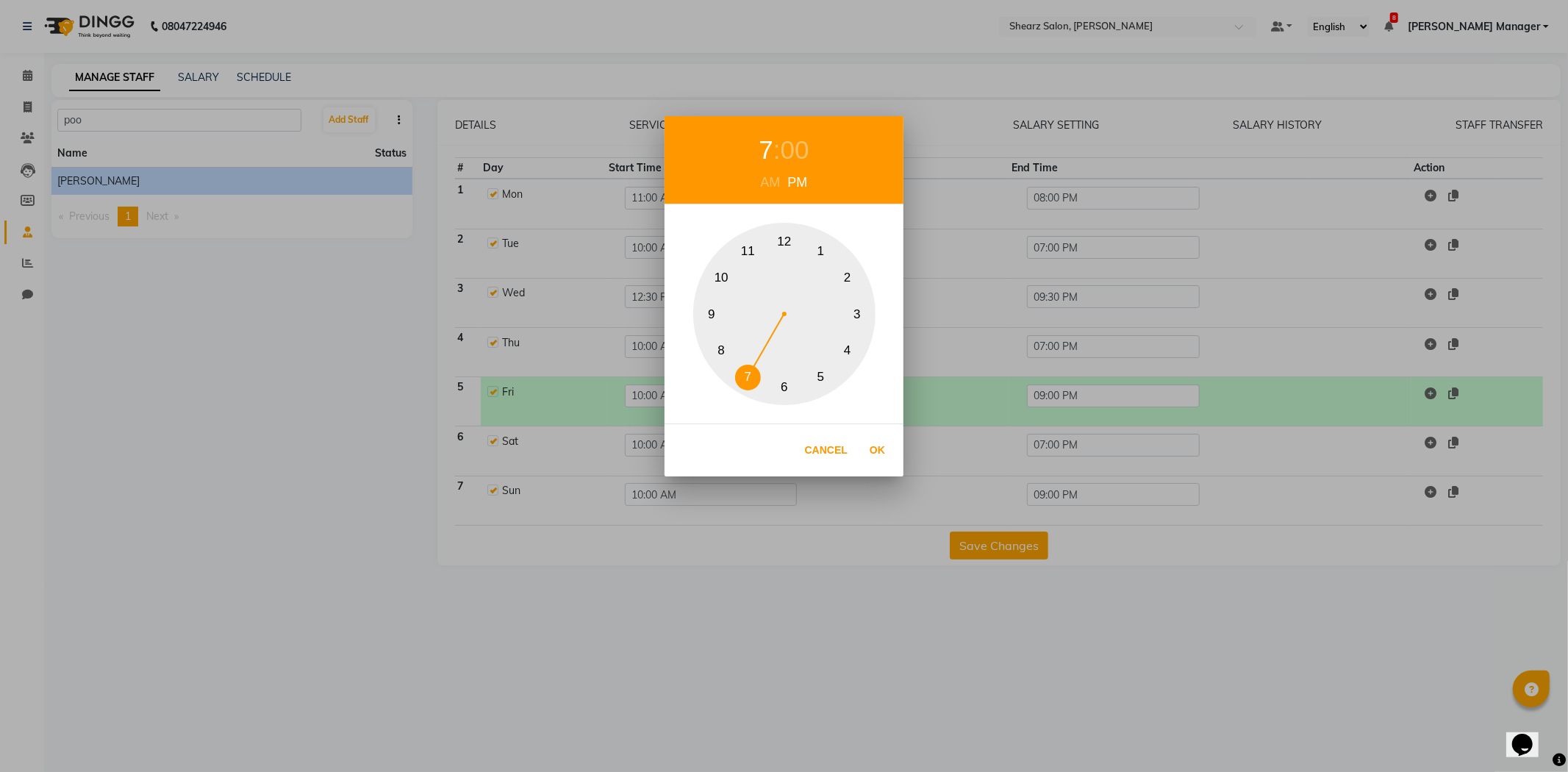
click at [750, 374] on button "7" at bounding box center [747, 378] width 26 height 26
click at [878, 449] on button "Ok" at bounding box center [877, 450] width 31 height 31
type input "07:00 PM"
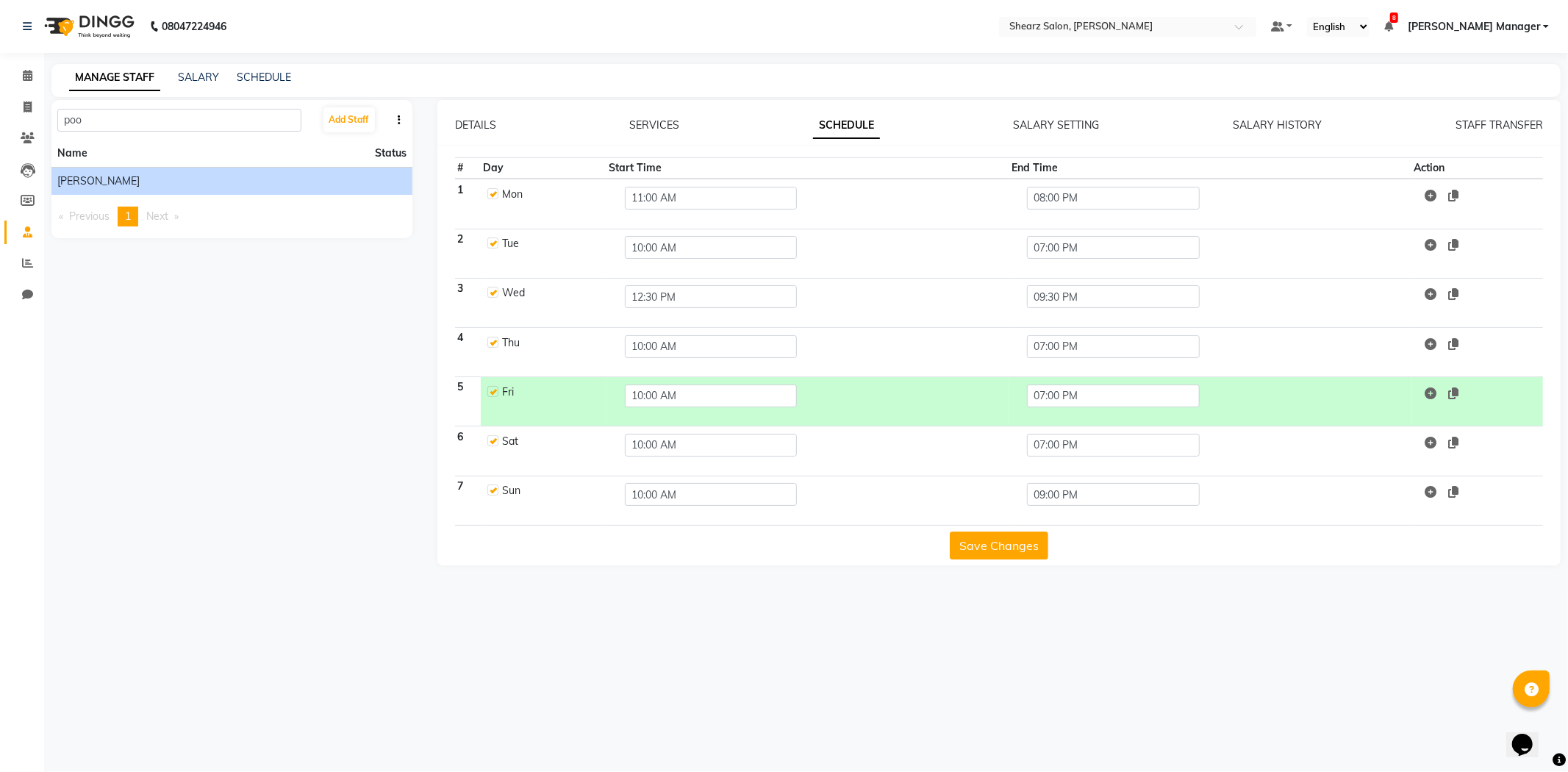
click at [966, 552] on button "Save Changes" at bounding box center [998, 545] width 98 height 28
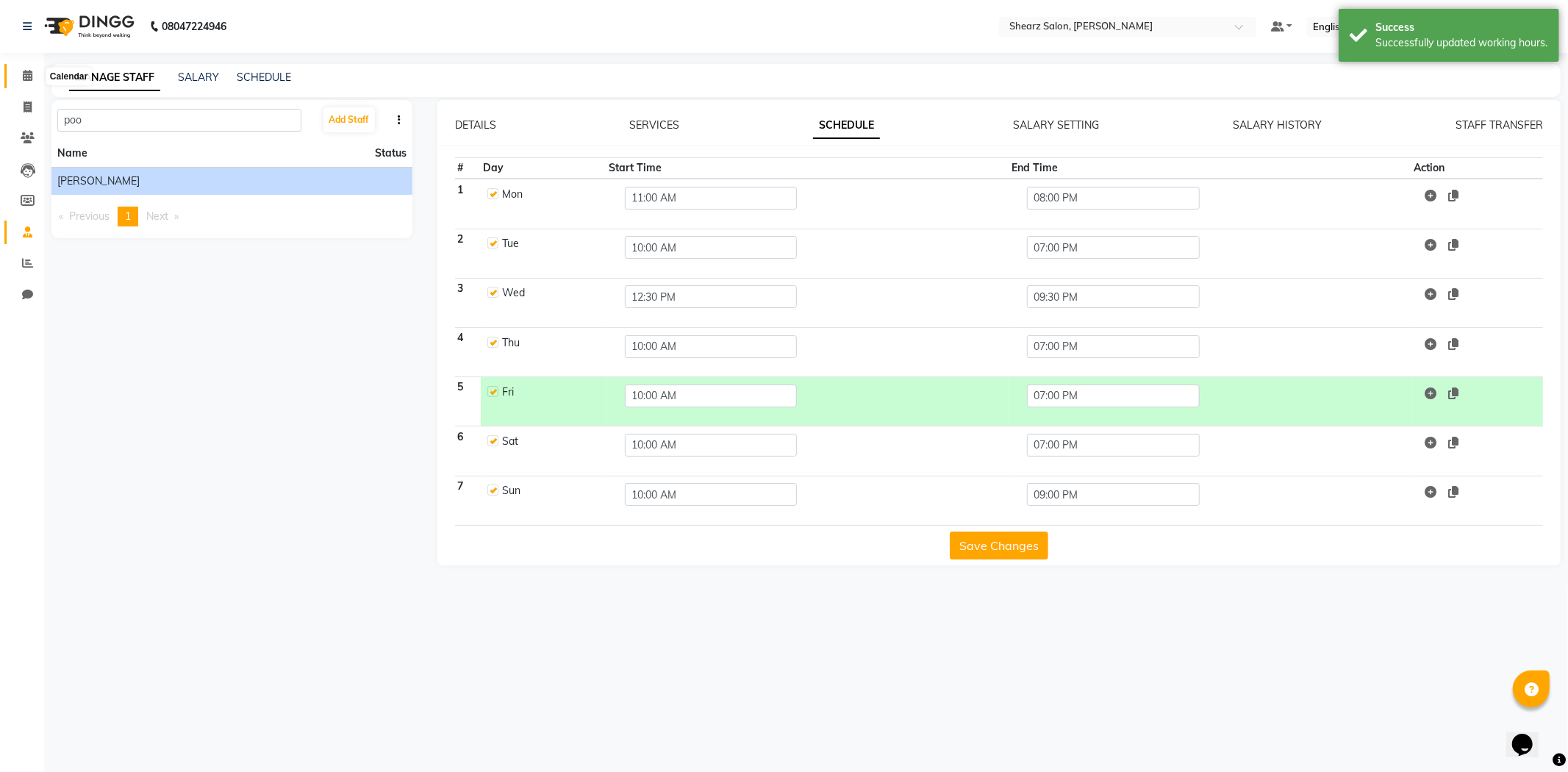
click at [15, 73] on span at bounding box center [28, 76] width 26 height 17
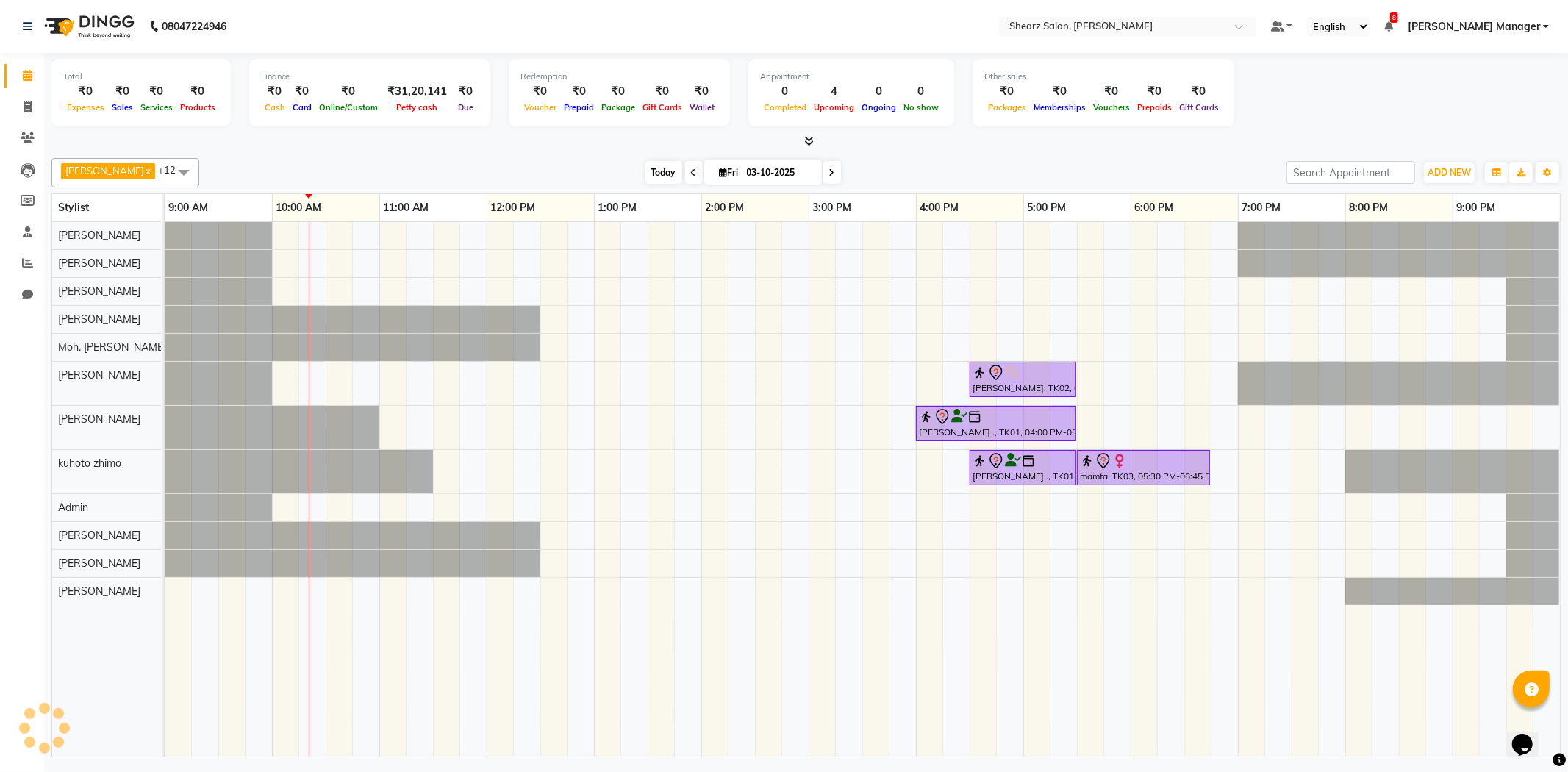
click at [647, 177] on span "Today" at bounding box center [664, 172] width 37 height 23
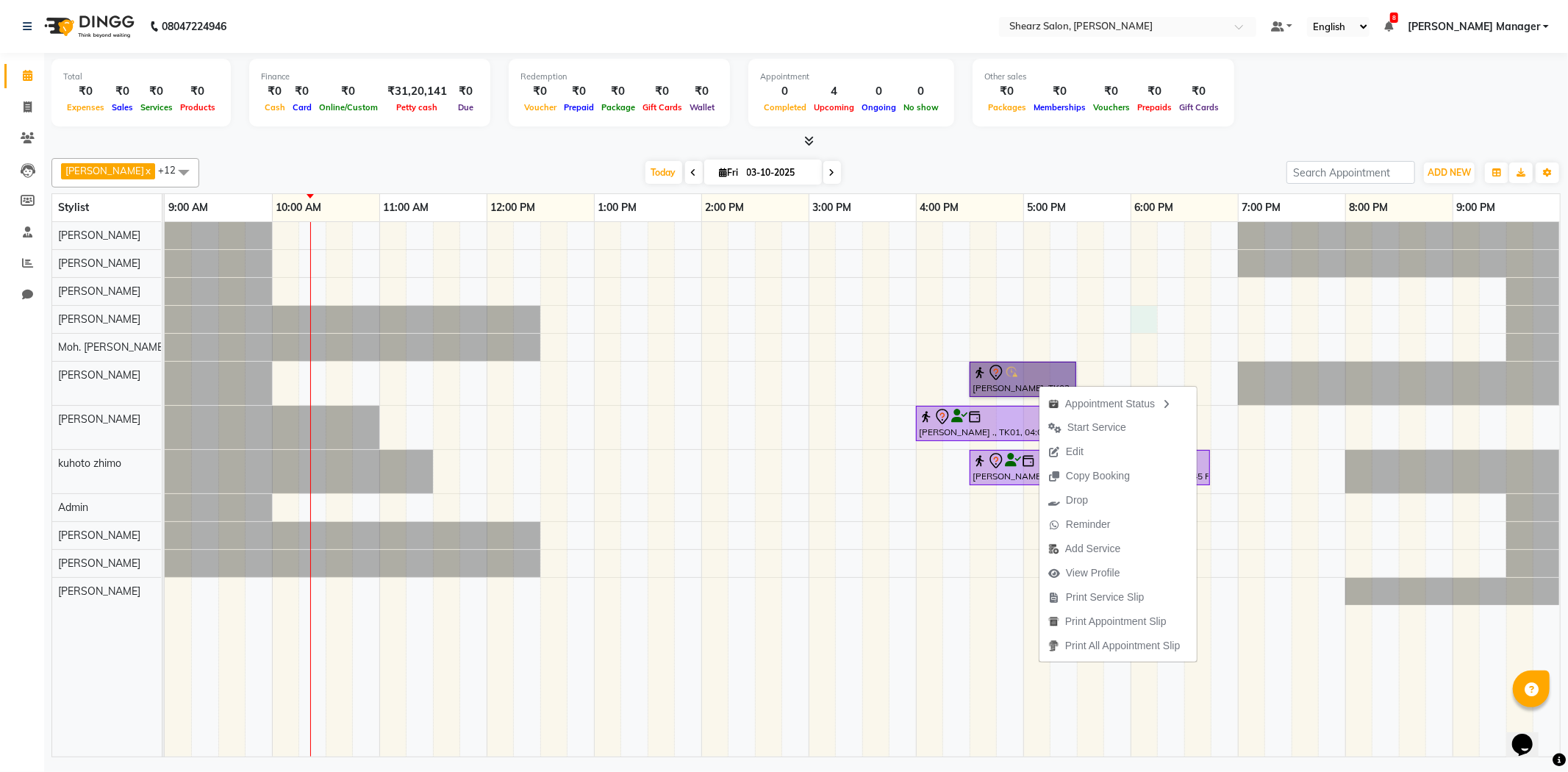
click at [1143, 311] on div "[PERSON_NAME], TK02, 04:30 PM-05:30 PM, Haircut By Master Stylist- [DEMOGRAPHIC…" at bounding box center [862, 490] width 1395 height 535
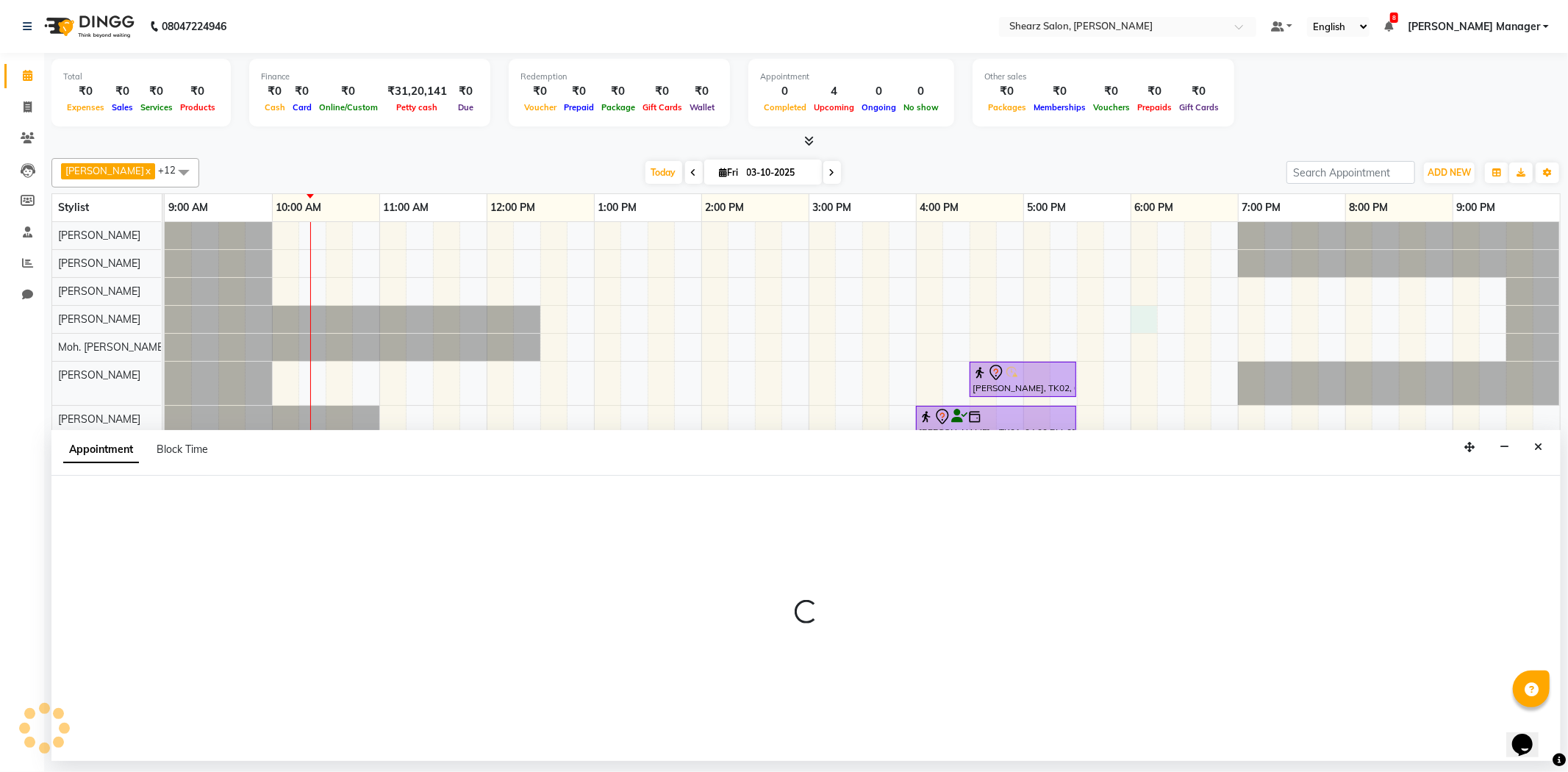
select select "77291"
select select "1080"
select select "tentative"
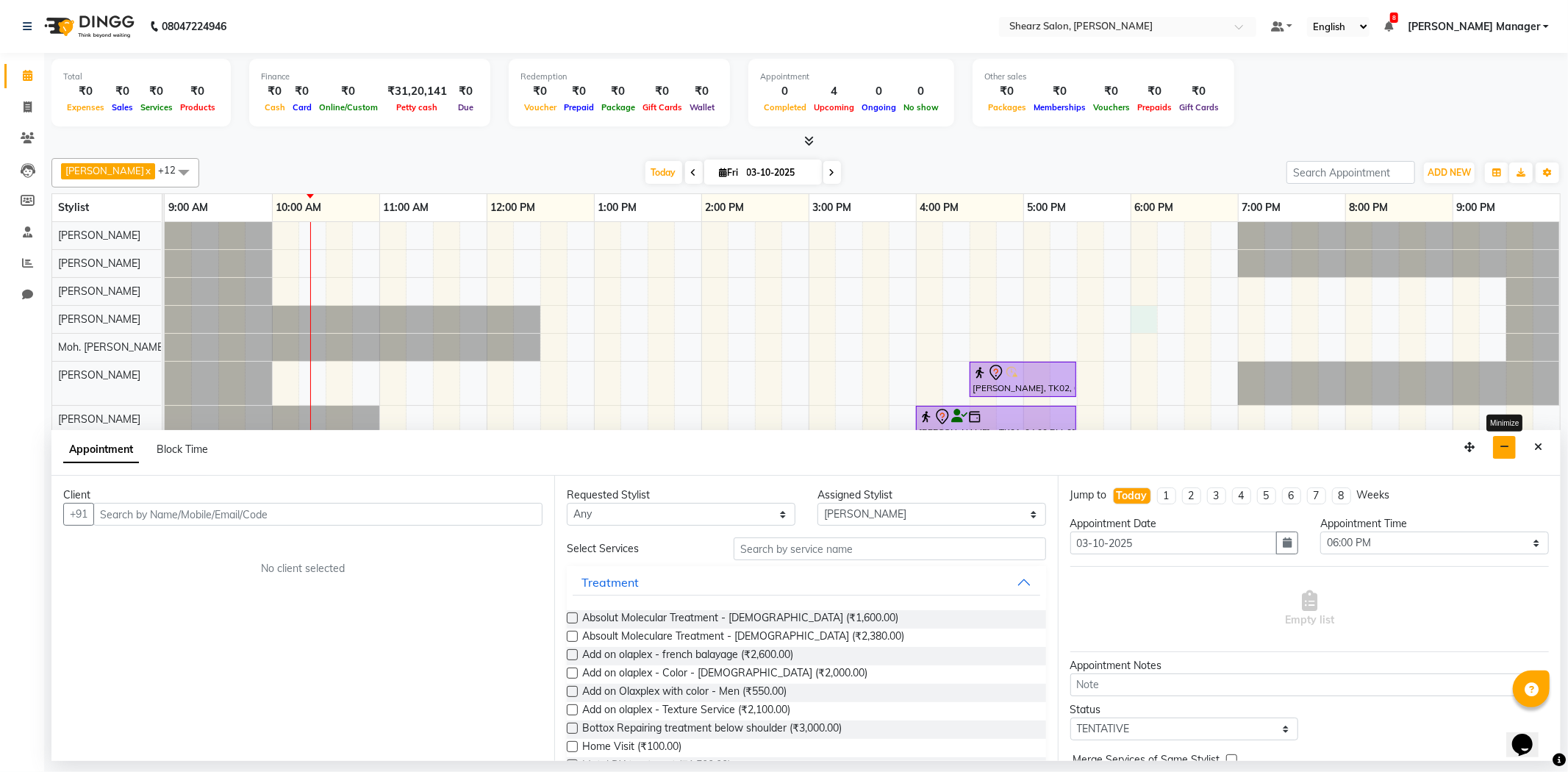
click at [1504, 450] on icon "button" at bounding box center [1504, 446] width 9 height 10
